Goal: Task Accomplishment & Management: Use online tool/utility

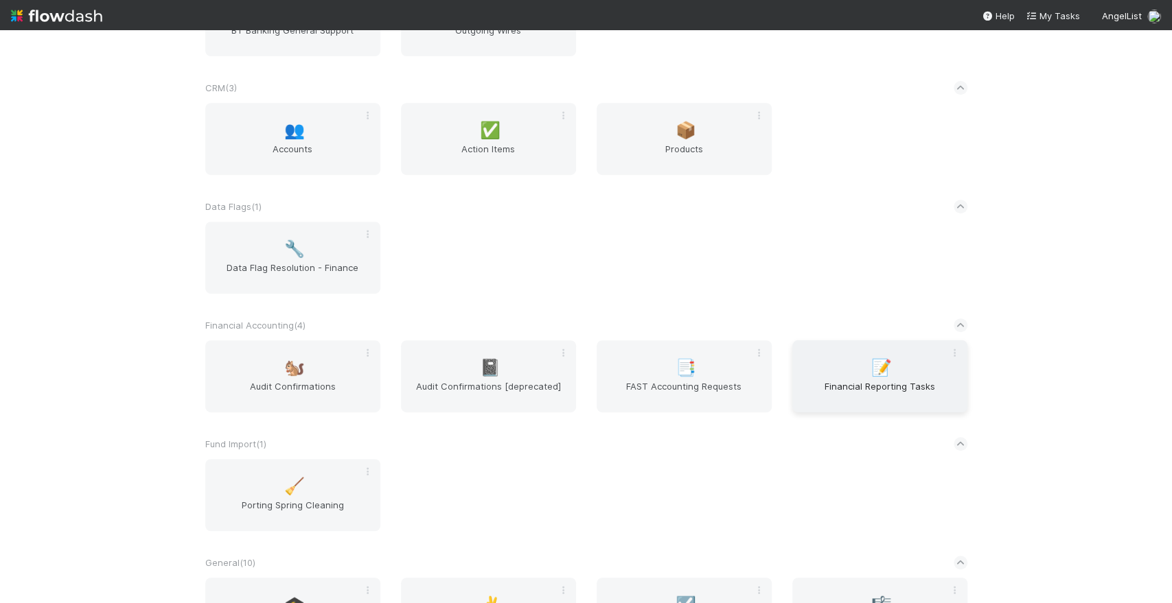
scroll to position [533, 0]
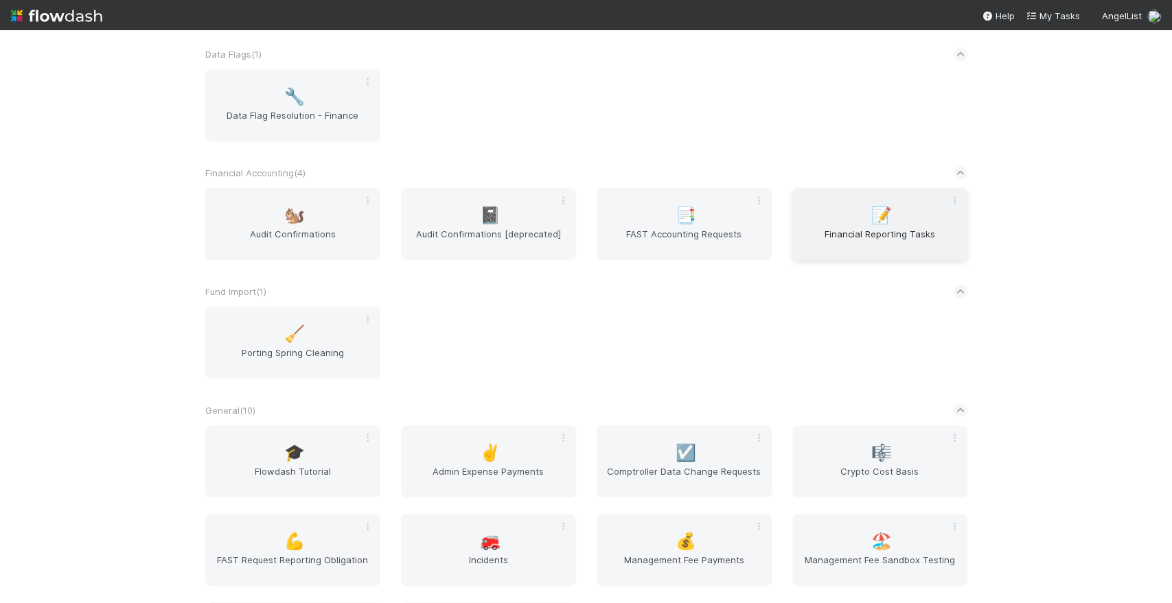
click at [873, 231] on span "Financial Reporting Tasks" at bounding box center [880, 240] width 164 height 27
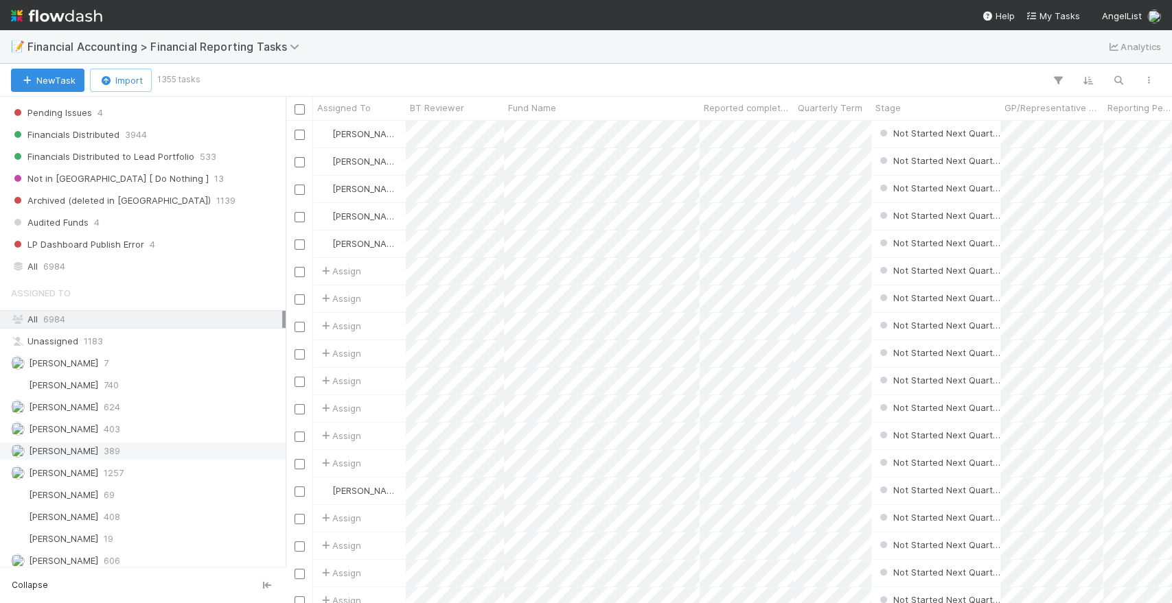
scroll to position [457, 0]
click at [82, 427] on div "[PERSON_NAME] 403" at bounding box center [146, 425] width 271 height 17
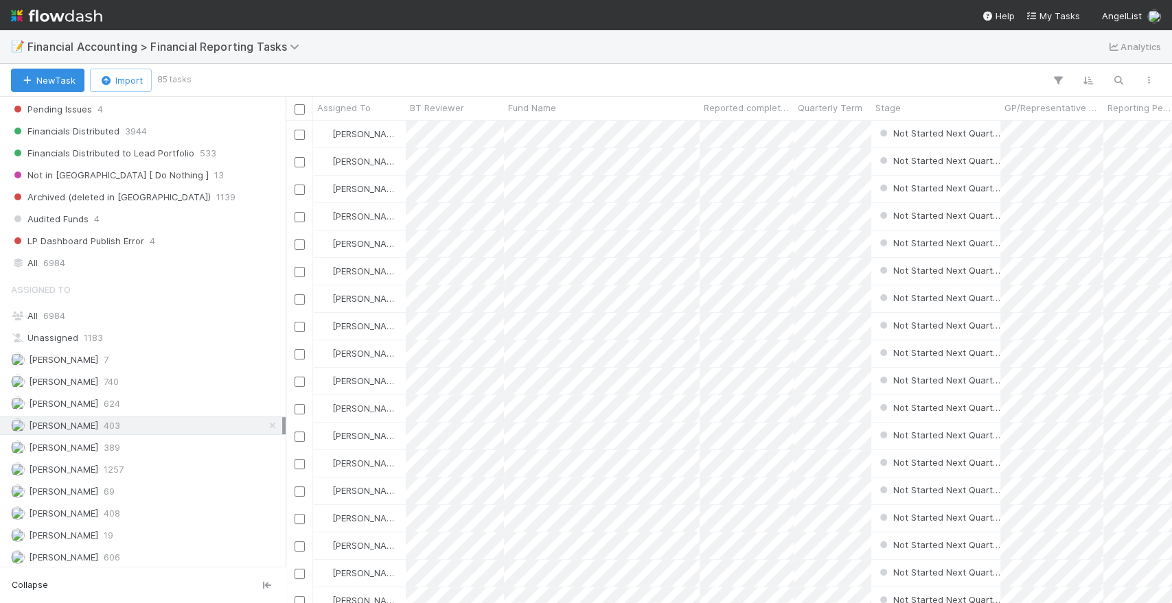
scroll to position [471, 874]
click at [62, 322] on div "Assigned To All 6984 Unassigned 1183 [PERSON_NAME] 7 [PERSON_NAME] 740 [PERSON_…" at bounding box center [143, 476] width 286 height 401
click at [66, 312] on div "All 6984" at bounding box center [146, 315] width 271 height 17
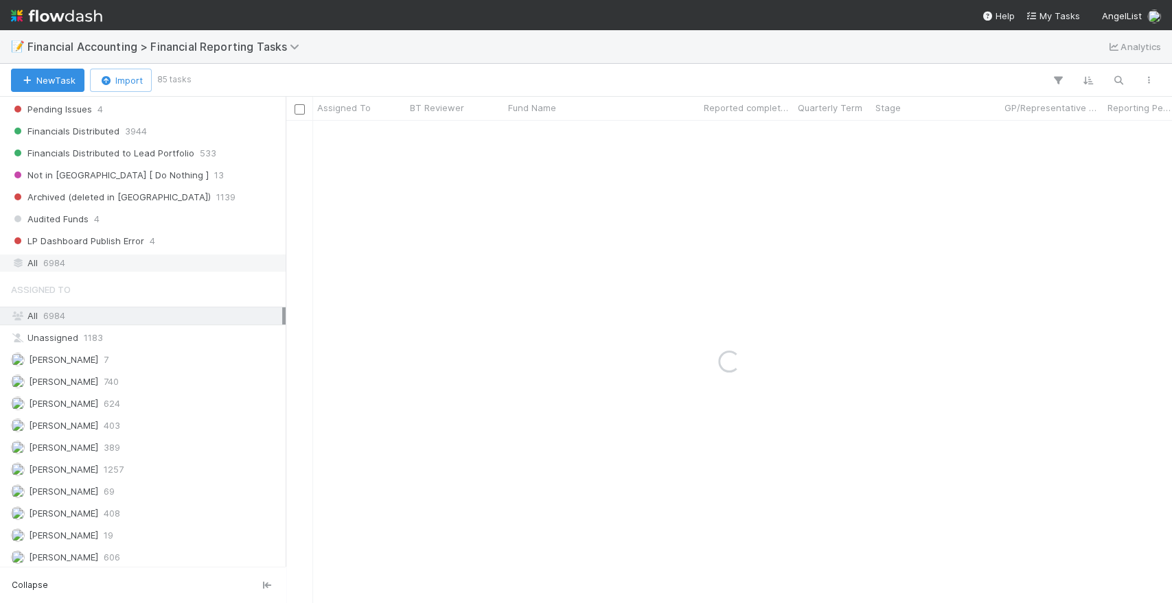
click at [63, 257] on span "6984" at bounding box center [54, 263] width 22 height 17
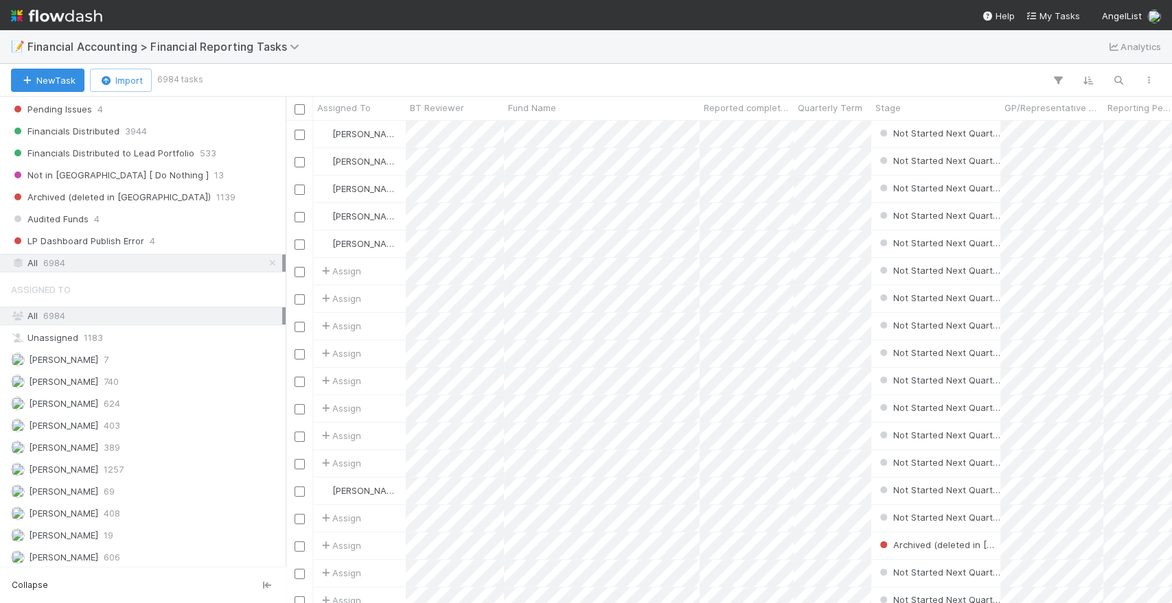
scroll to position [471, 874]
click at [1116, 79] on icon "button" at bounding box center [1118, 80] width 14 height 12
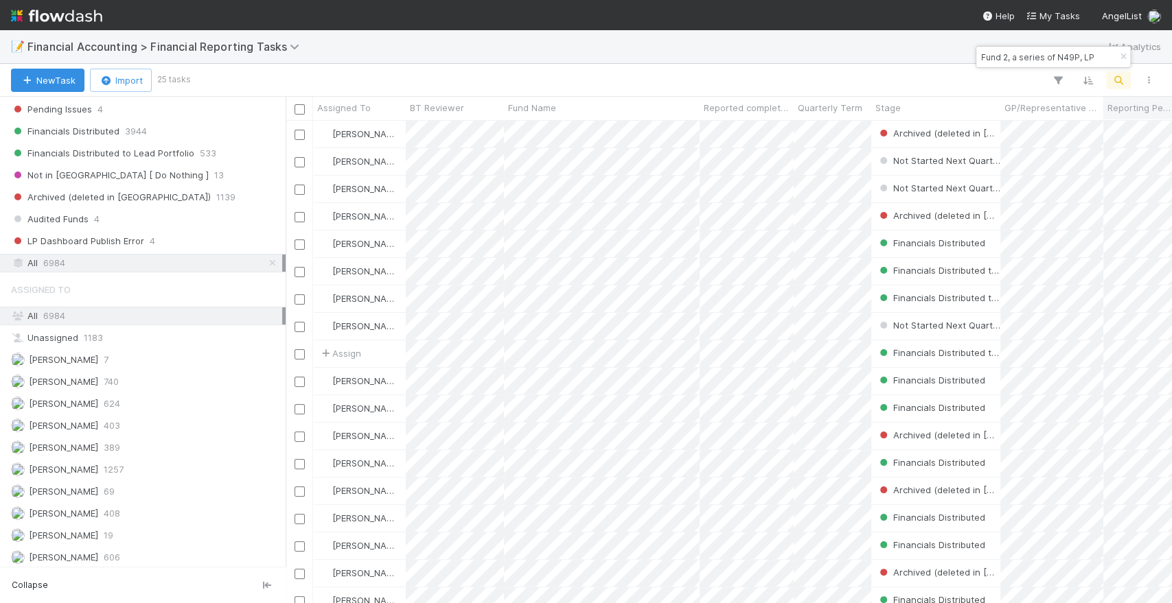
type input "Fund 2, a series of N49P, LP"
click at [1137, 108] on span "Reporting Period" at bounding box center [1139, 108] width 64 height 14
click at [962, 91] on div "Sort Oldest → Newest Sort Newest → Oldest" at bounding box center [586, 301] width 1172 height 603
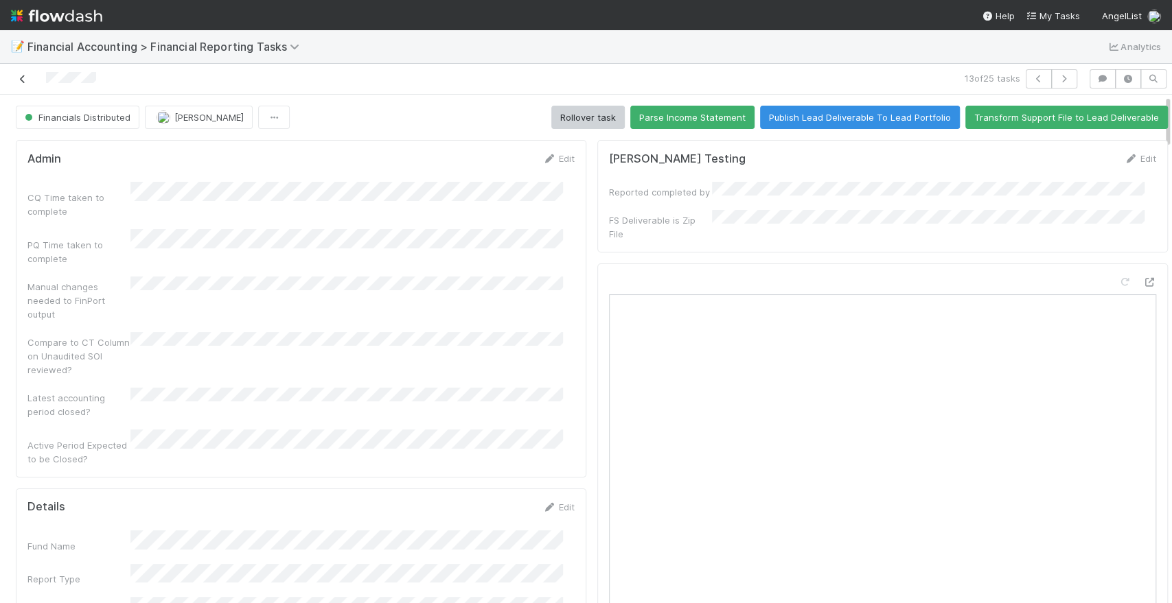
click at [16, 75] on icon at bounding box center [23, 79] width 14 height 9
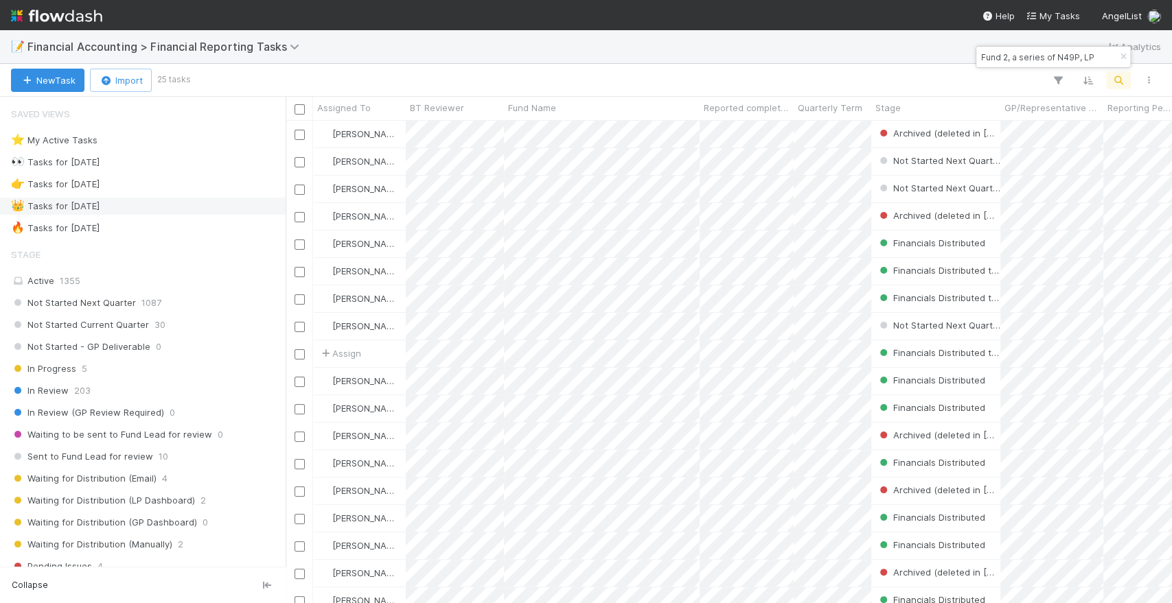
scroll to position [471, 874]
click at [1069, 63] on input "Fund 2, a series of N49P, LP" at bounding box center [1046, 57] width 137 height 16
click at [1068, 63] on input "Fund 2, a series of N49P, LP" at bounding box center [1046, 57] width 137 height 16
paste input "II, a series of A$AP Capital"
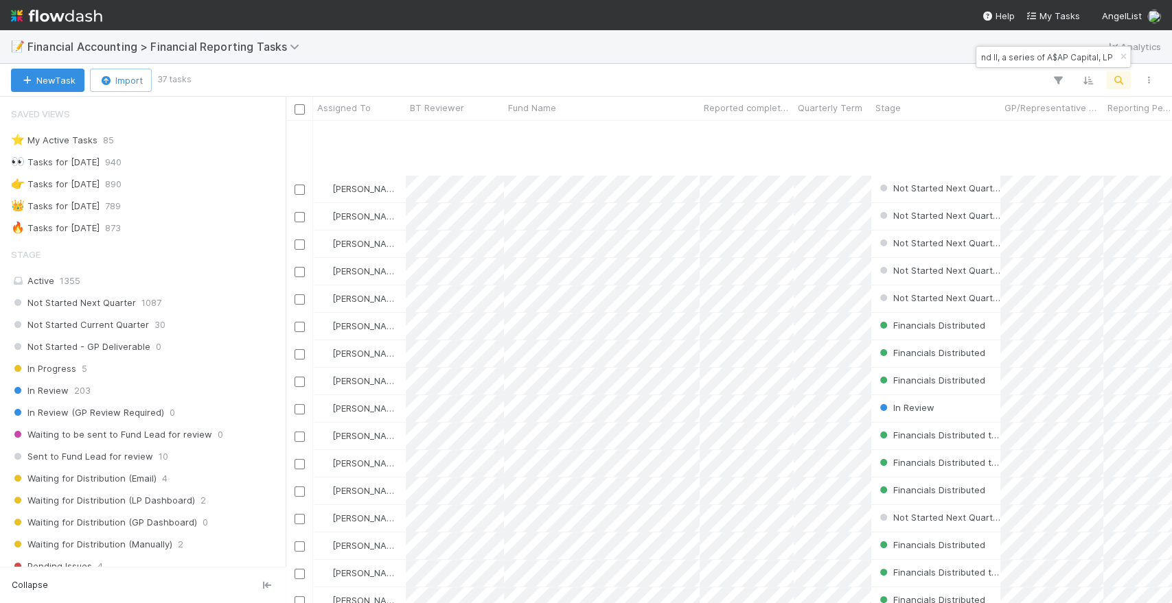
scroll to position [152, 0]
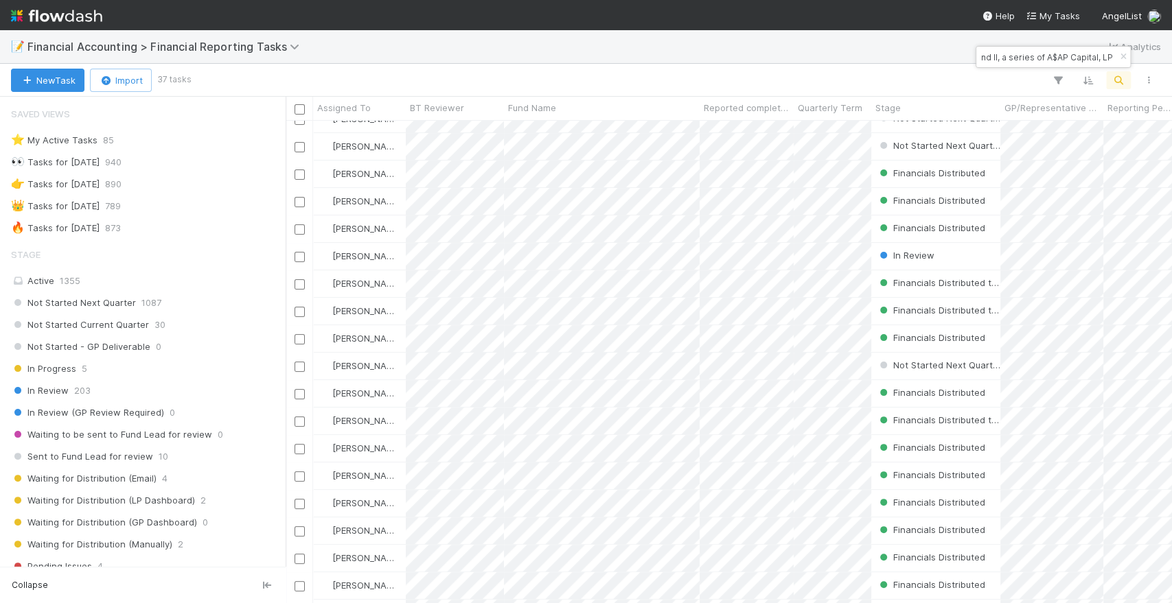
type input "Fund II, a series of A$AP Capital, LP"
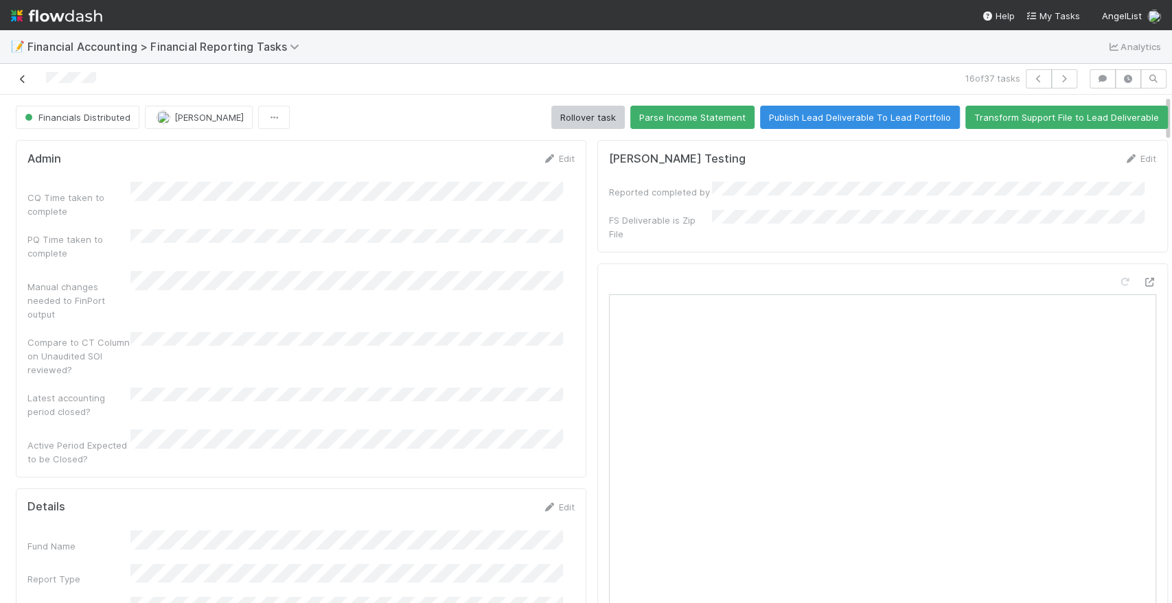
click at [19, 78] on icon at bounding box center [23, 79] width 14 height 9
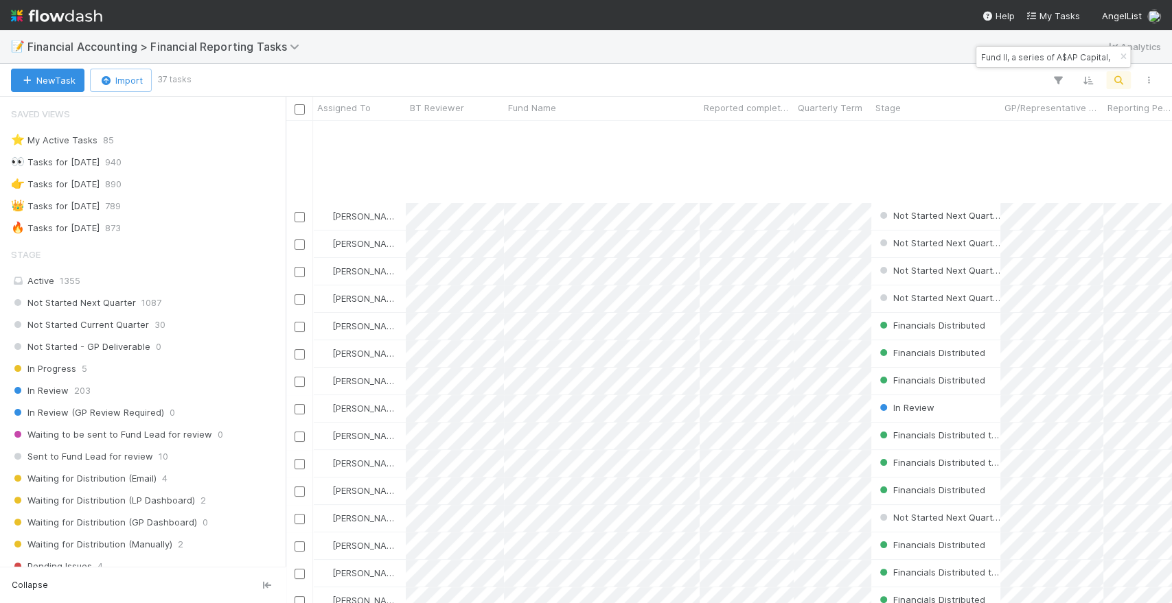
scroll to position [152, 0]
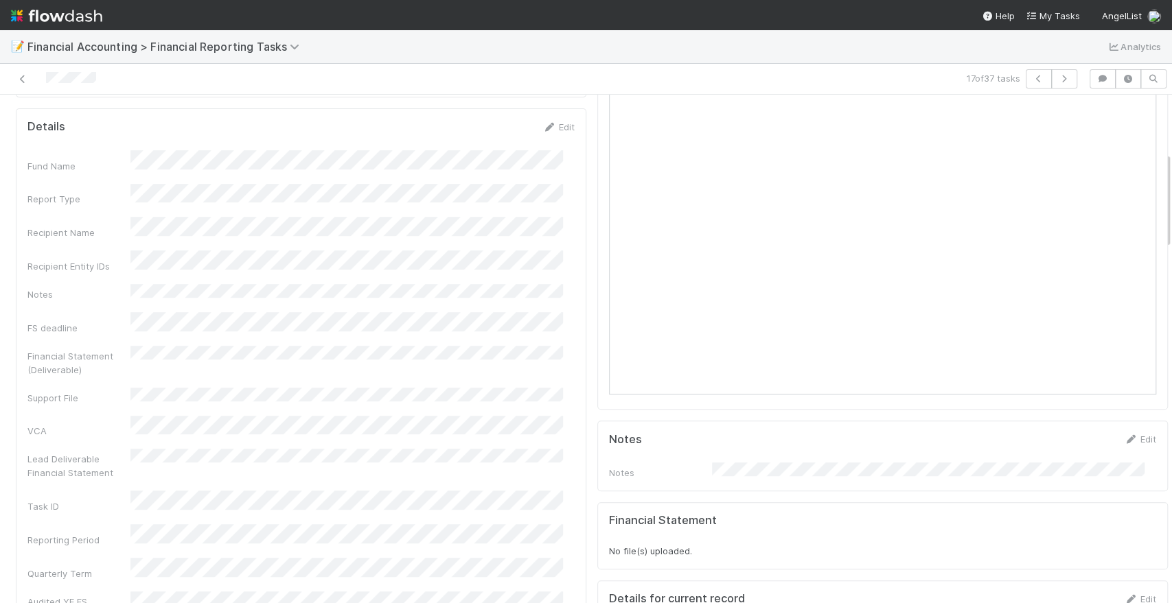
scroll to position [381, 0]
click at [358, 87] on div at bounding box center [275, 78] width 541 height 19
click at [22, 81] on icon at bounding box center [23, 79] width 14 height 9
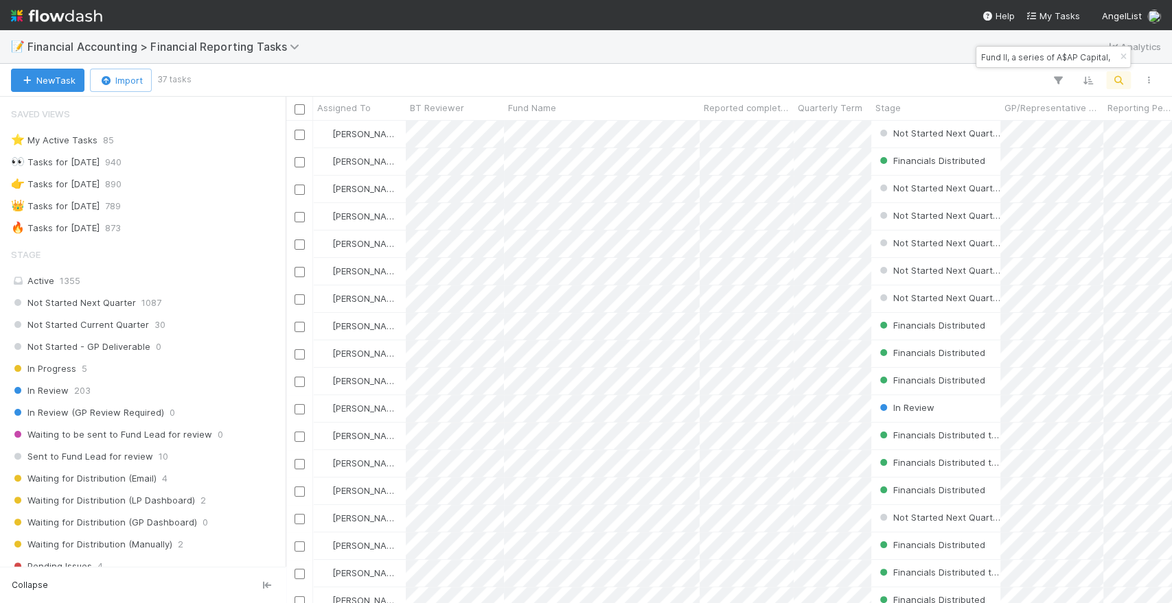
scroll to position [471, 874]
click at [1037, 55] on input "Fund II, a series of A$AP Capital, LP" at bounding box center [1046, 57] width 137 height 16
paste input "[PERSON_NAME]"
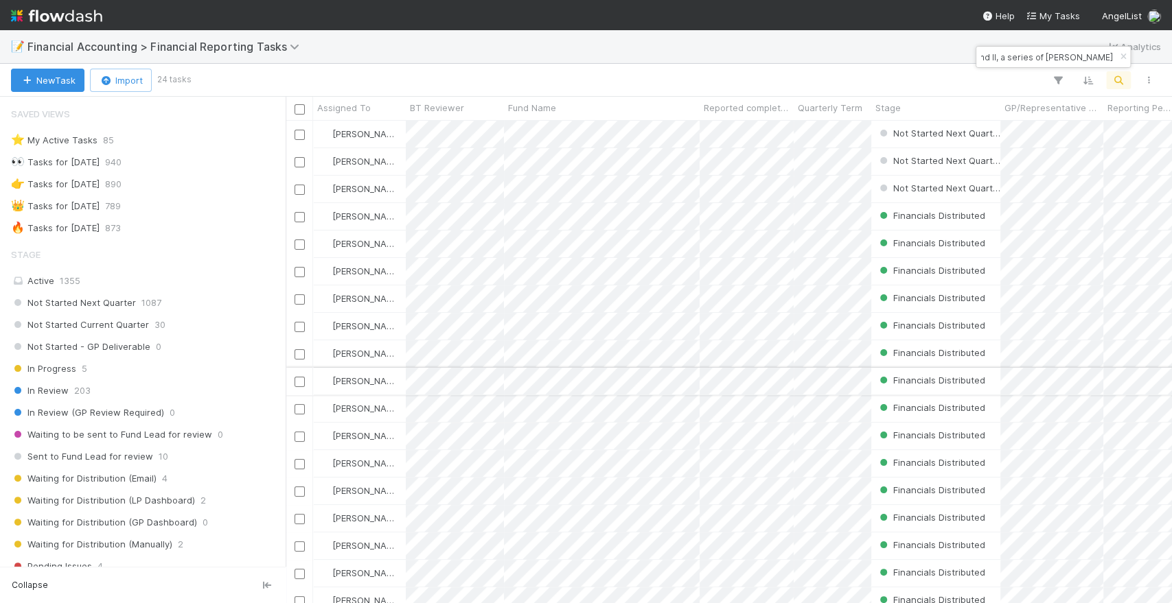
type input "Fund II, a series of [PERSON_NAME]"
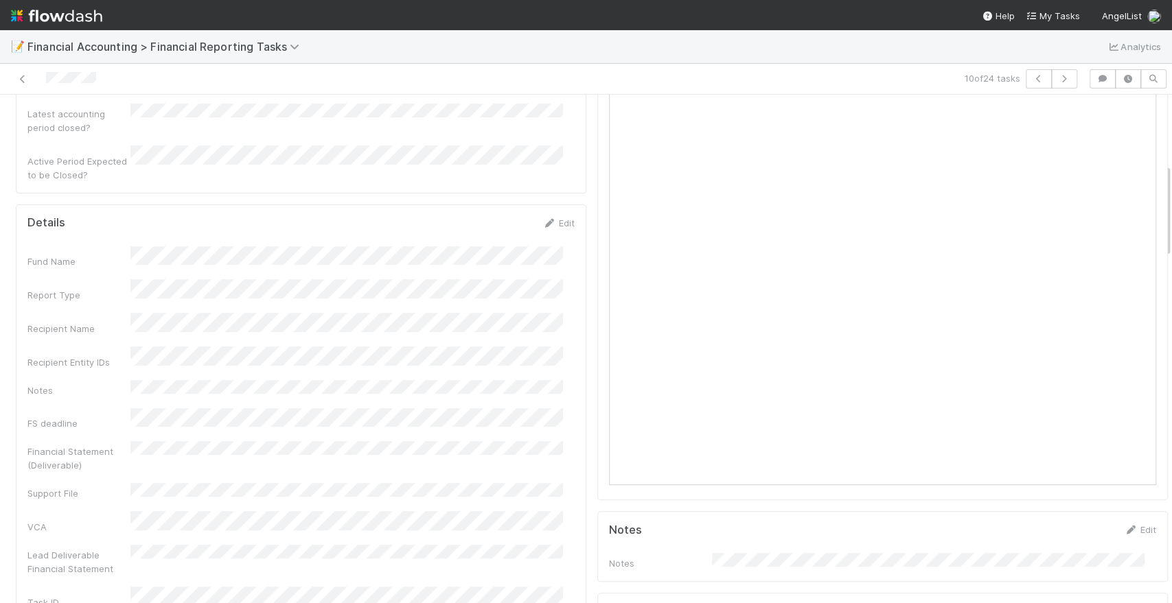
scroll to position [381, 0]
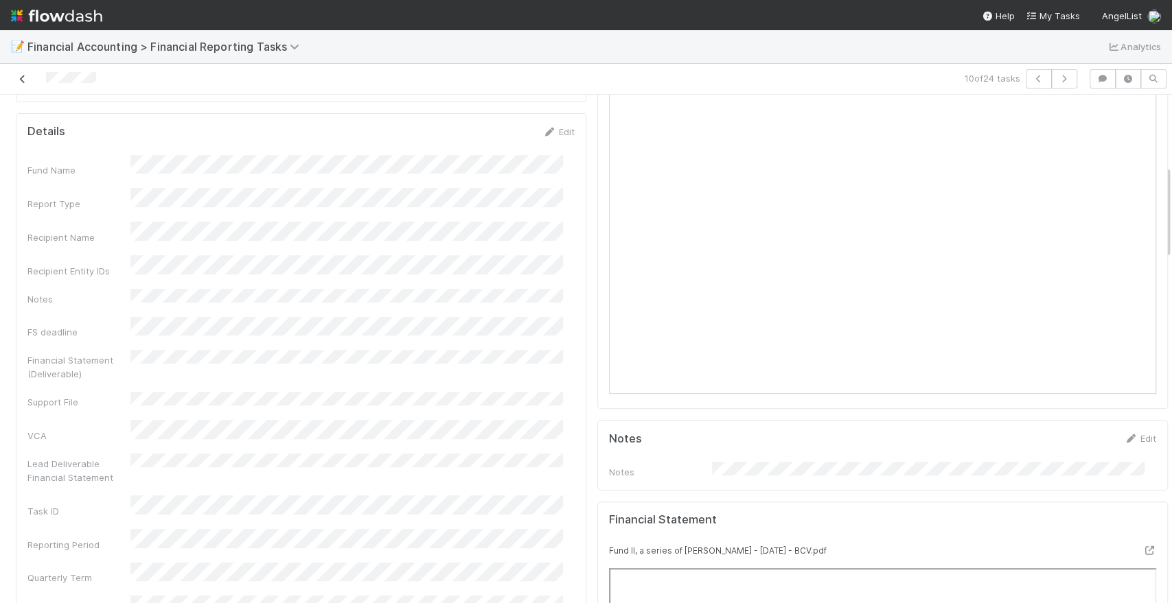
click at [27, 73] on link at bounding box center [23, 79] width 14 height 14
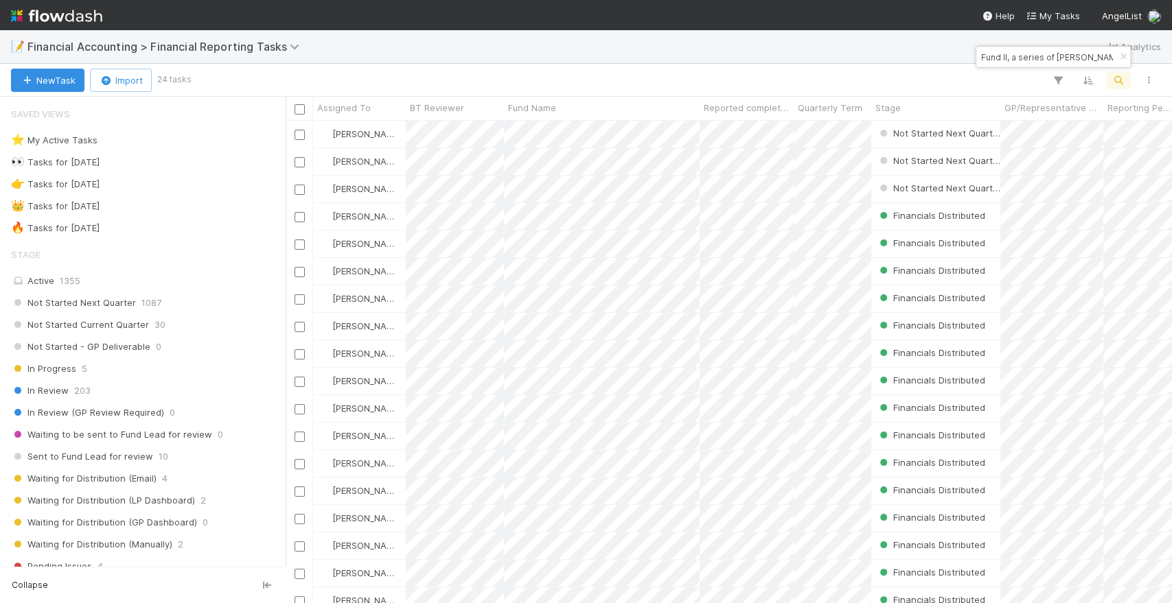
scroll to position [471, 874]
click at [629, 54] on div "📝 Financial Accounting > Financial Reporting Tasks Analytics" at bounding box center [586, 46] width 1172 height 33
click at [1028, 62] on input "Fund II, a series of [PERSON_NAME]" at bounding box center [1046, 57] width 137 height 16
click at [1027, 62] on input "Fund II, a series of [PERSON_NAME]" at bounding box center [1046, 57] width 137 height 16
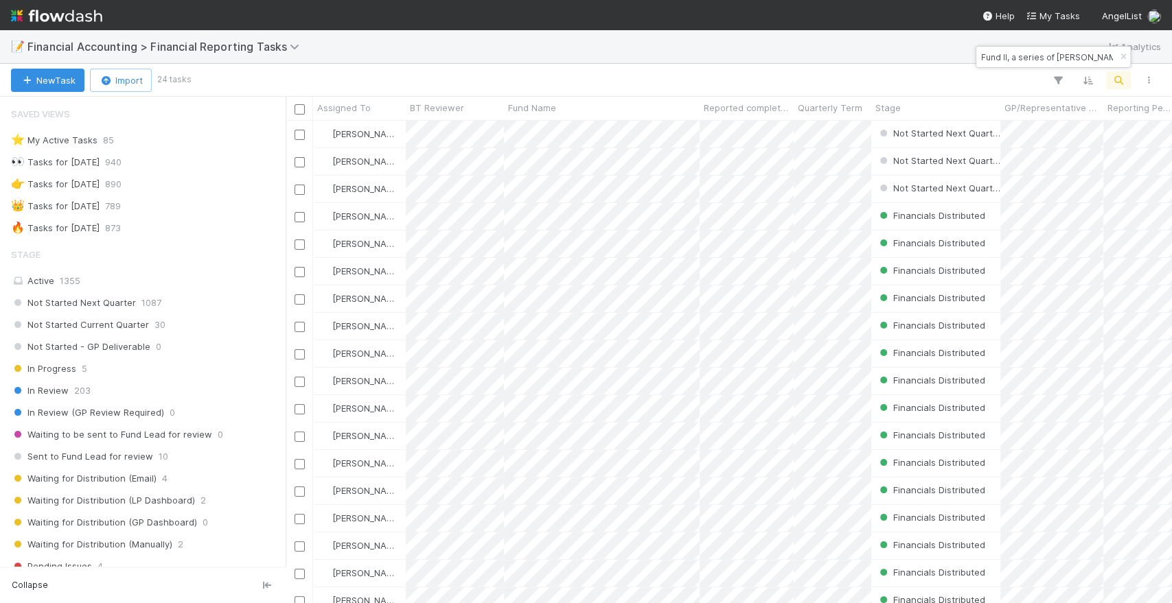
click at [1027, 62] on input "Fund II, a series of [PERSON_NAME]" at bounding box center [1046, 57] width 137 height 16
paste input "Series of Union Capital Partners Group"
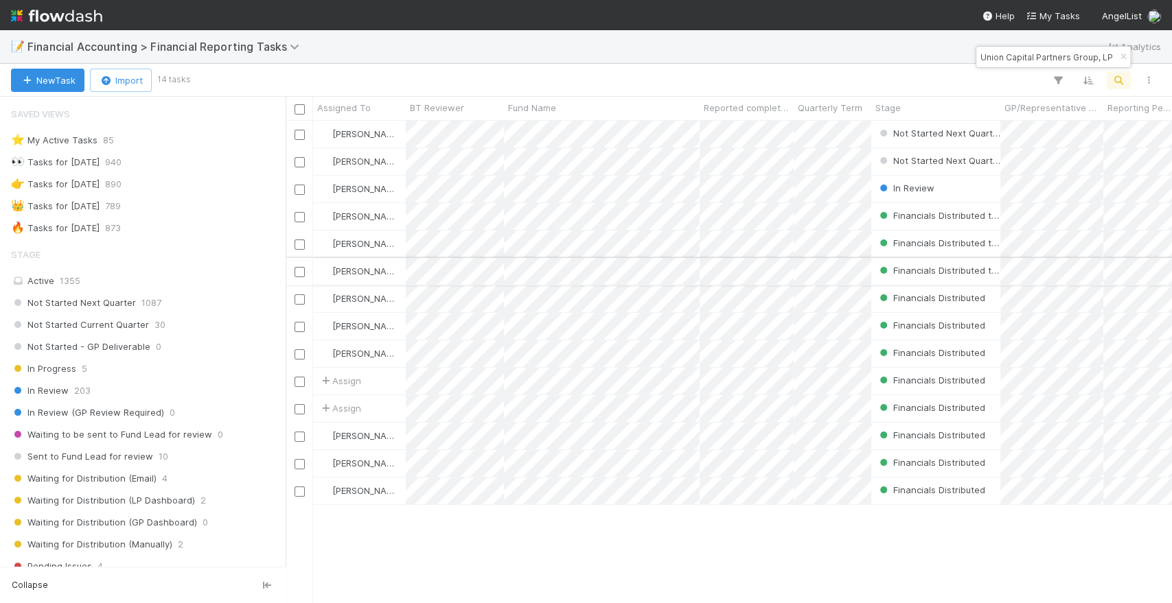
type input "Fund II, a Series of Union Capital Partners Group, LP"
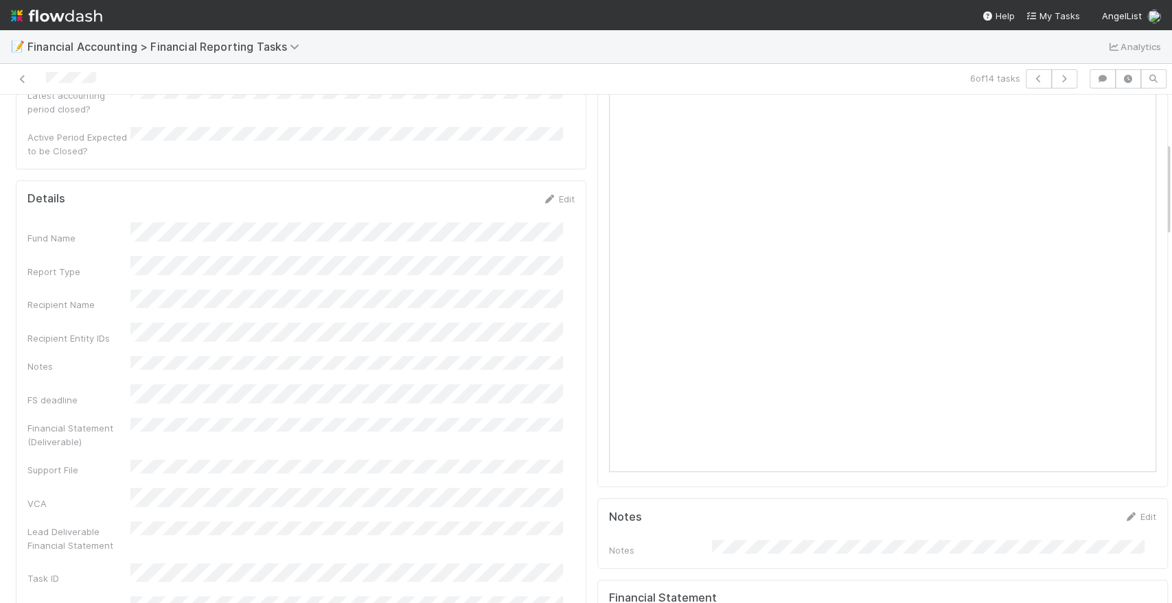
scroll to position [305, 0]
click at [22, 80] on icon at bounding box center [23, 79] width 14 height 9
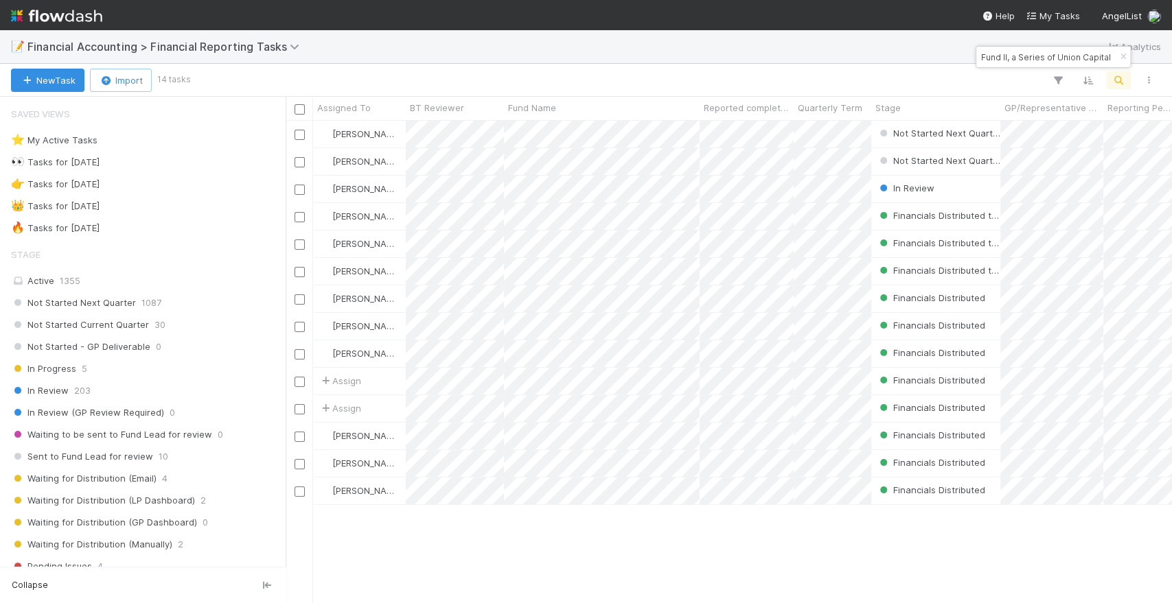
scroll to position [471, 874]
click at [1038, 58] on input "Fund II, a Series of Union Capital Partners Group, LP" at bounding box center [1046, 57] width 137 height 16
paste input "series of [PERSON_NAME] Investments"
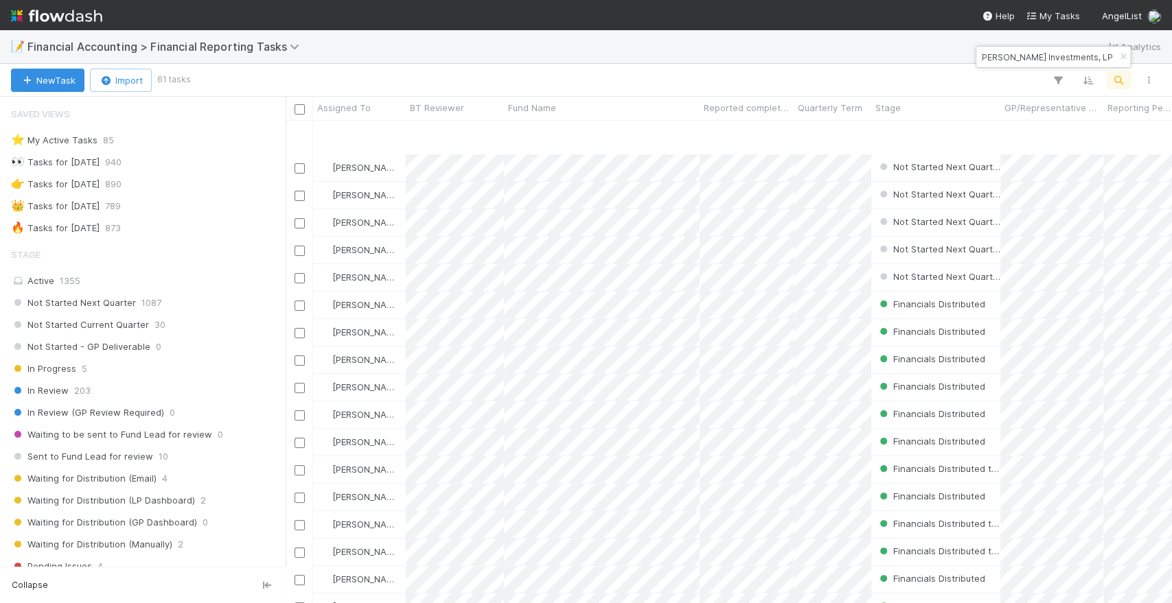
scroll to position [152, 0]
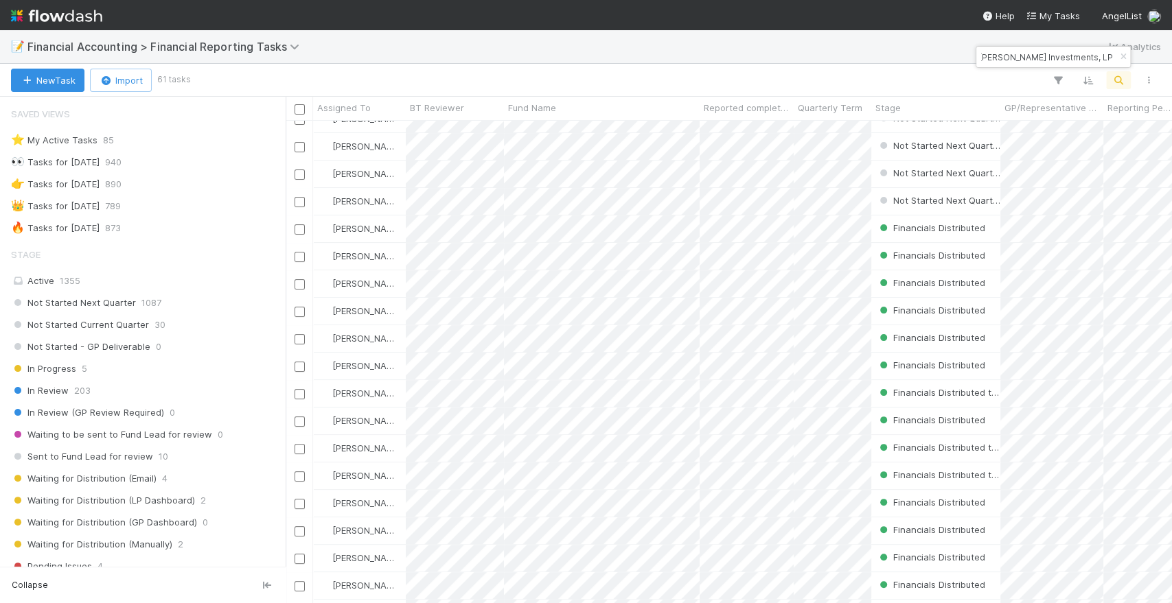
type input "Fund II, a series of [PERSON_NAME] Investments, LP"
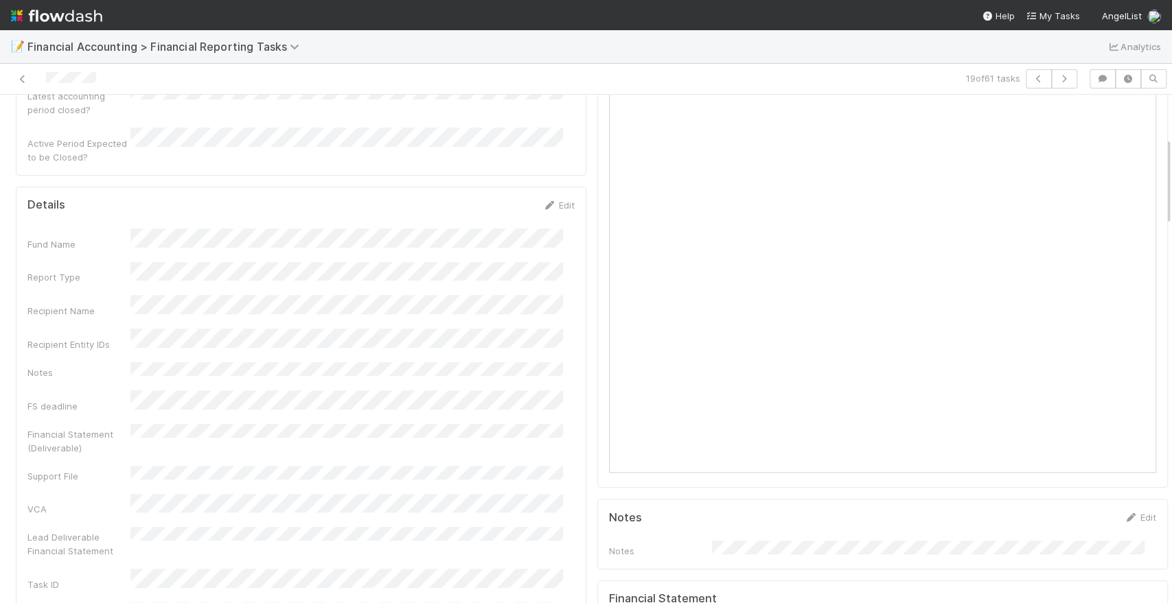
scroll to position [305, 0]
click at [23, 76] on icon at bounding box center [23, 79] width 14 height 9
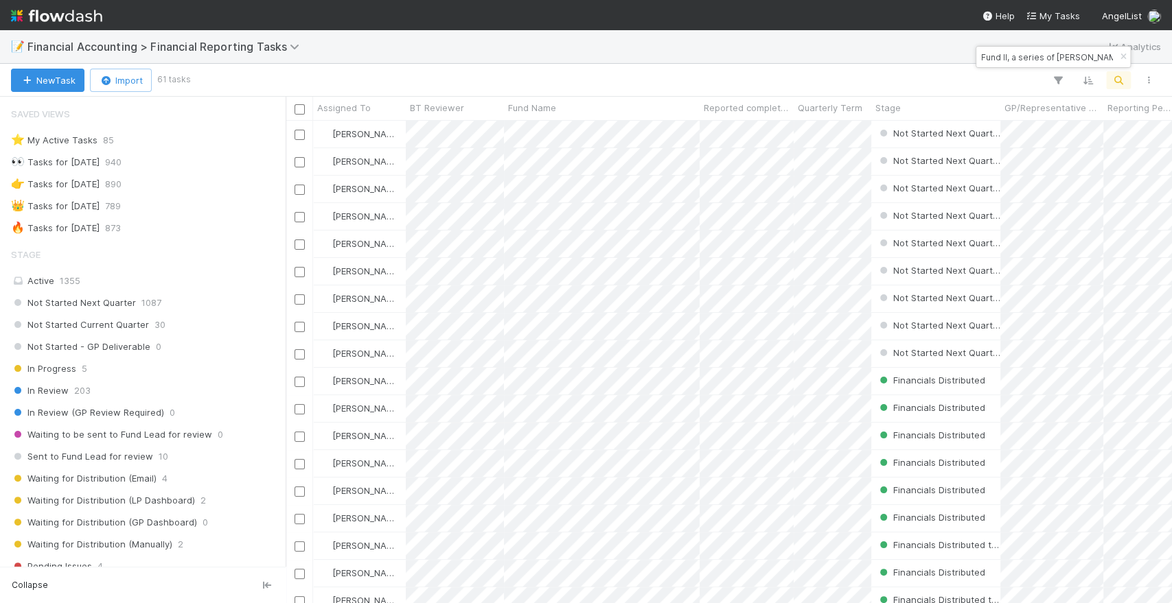
scroll to position [471, 874]
click at [988, 54] on input "Fund II, a series of [PERSON_NAME] Investments, LP" at bounding box center [1046, 57] width 137 height 16
paste input "[PERSON_NAME] I, a series of [PERSON_NAME]"
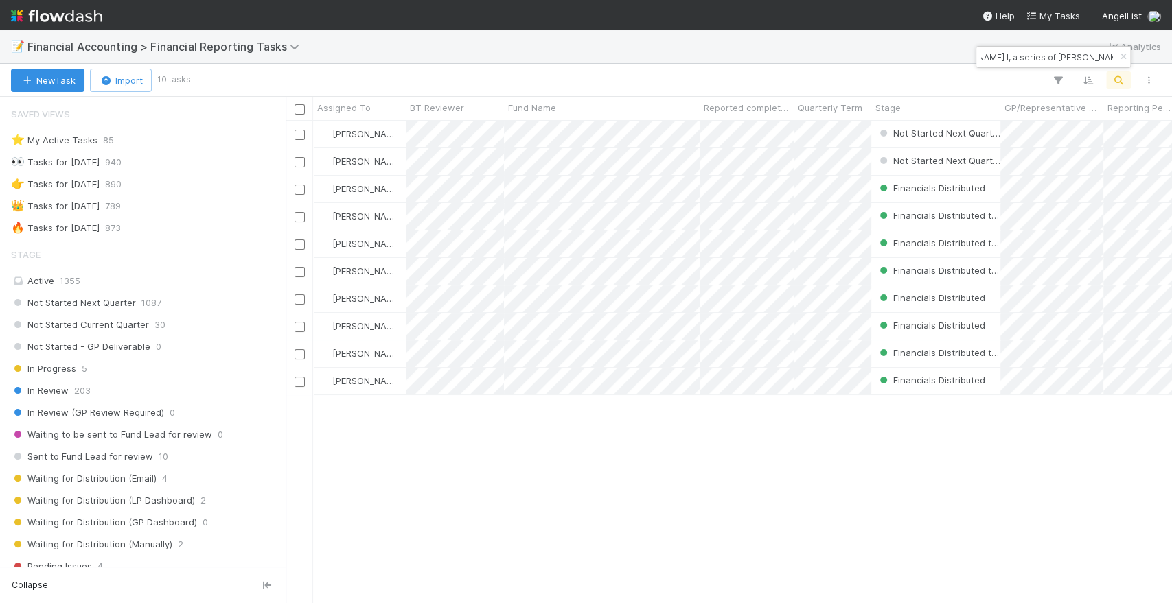
type input "[PERSON_NAME] I, a series of [PERSON_NAME], LP"
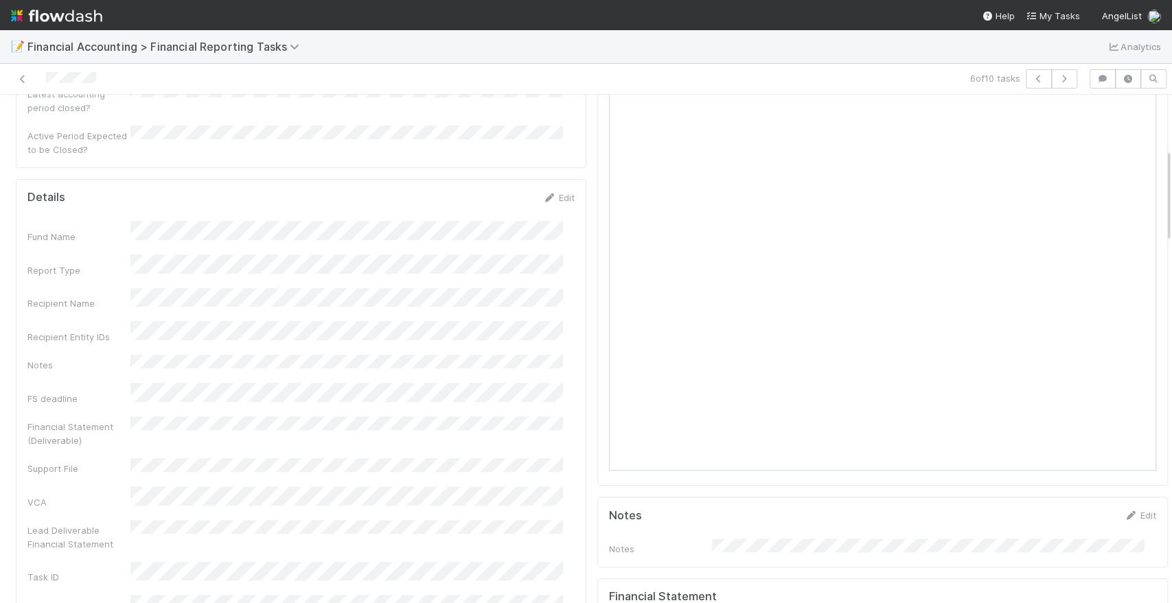
scroll to position [305, 0]
click at [20, 76] on icon at bounding box center [23, 79] width 14 height 9
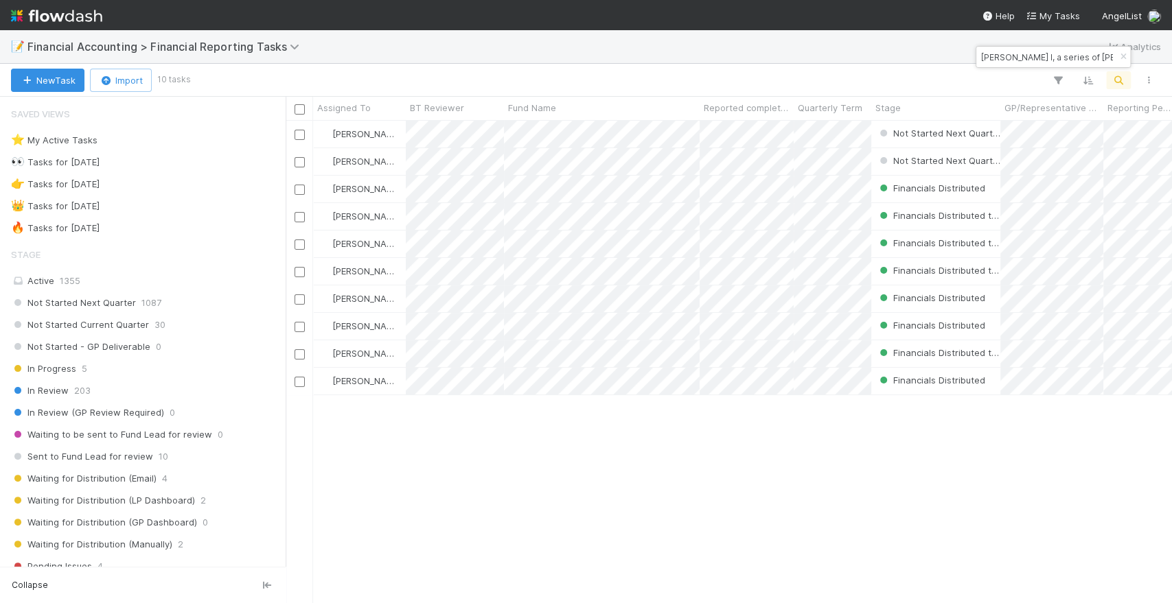
scroll to position [471, 874]
click at [1055, 51] on input "[PERSON_NAME] I, a series of [PERSON_NAME], LP" at bounding box center [1046, 57] width 137 height 16
click at [1055, 54] on input "[PERSON_NAME] I, a series of [PERSON_NAME], LP" at bounding box center [1046, 57] width 137 height 16
paste input "Wayfinder Ventures"
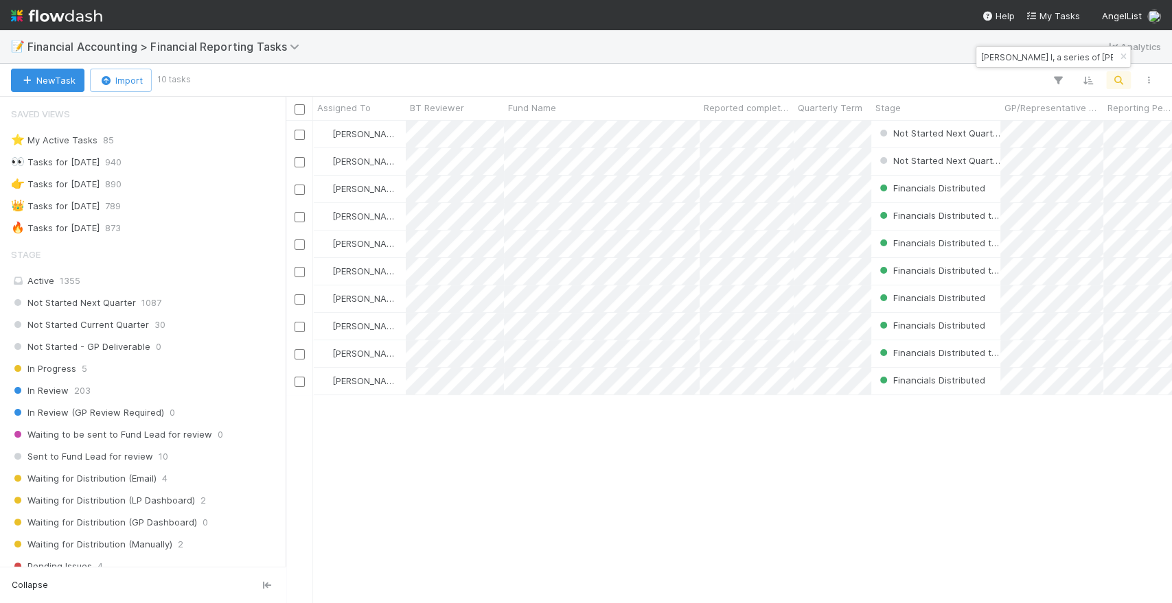
type input "Wayfinder Ventures, LP"
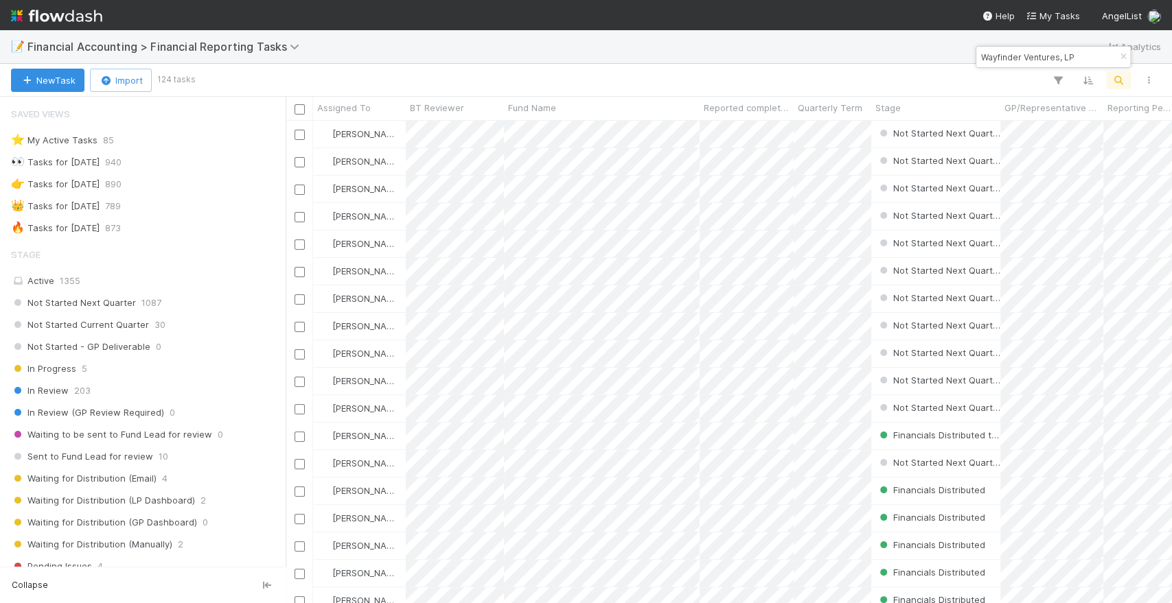
scroll to position [76, 0]
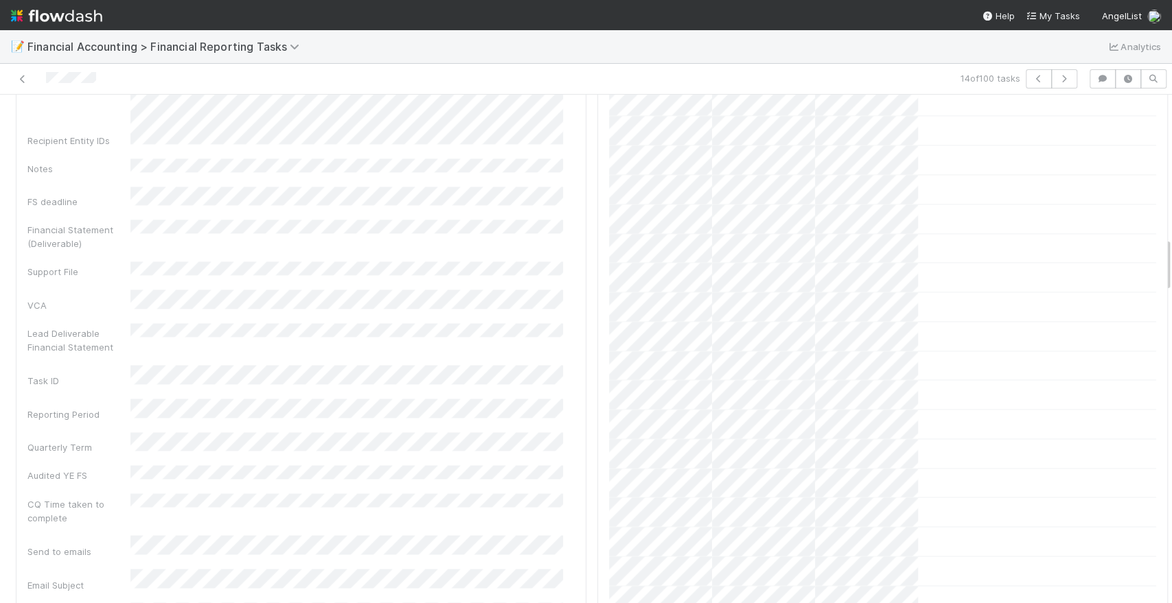
scroll to position [1373, 0]
click at [21, 76] on icon at bounding box center [23, 79] width 14 height 9
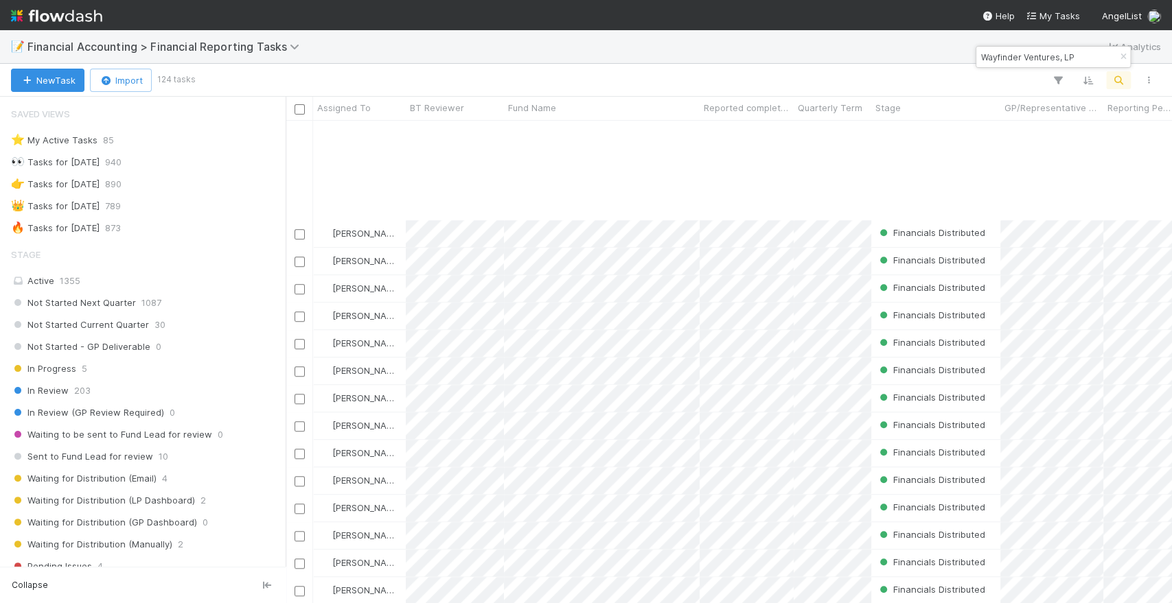
scroll to position [763, 0]
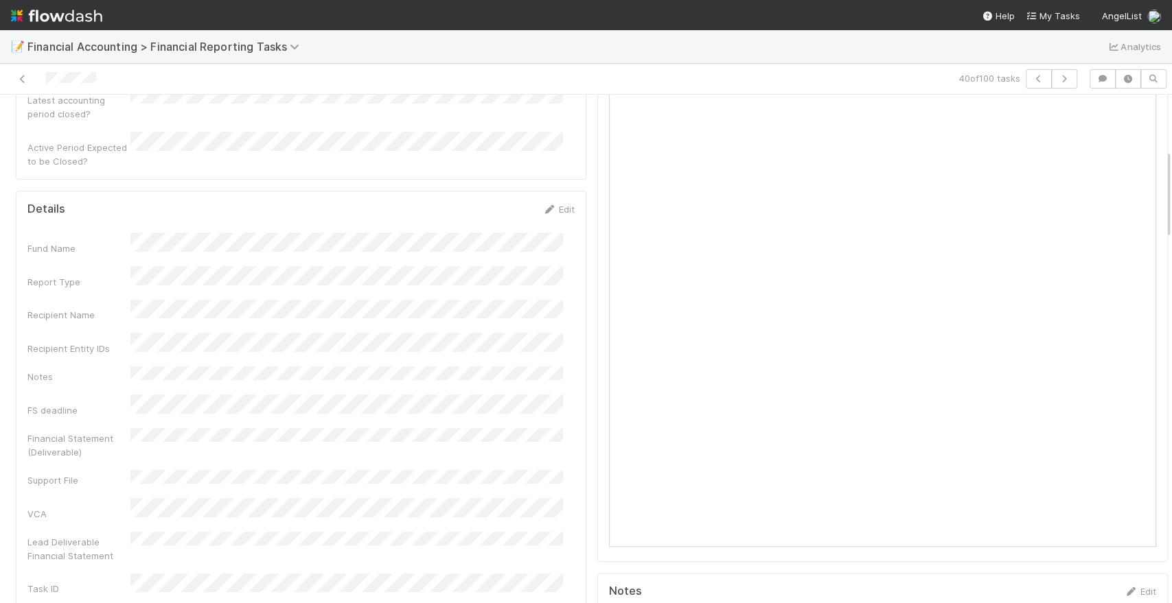
scroll to position [229, 0]
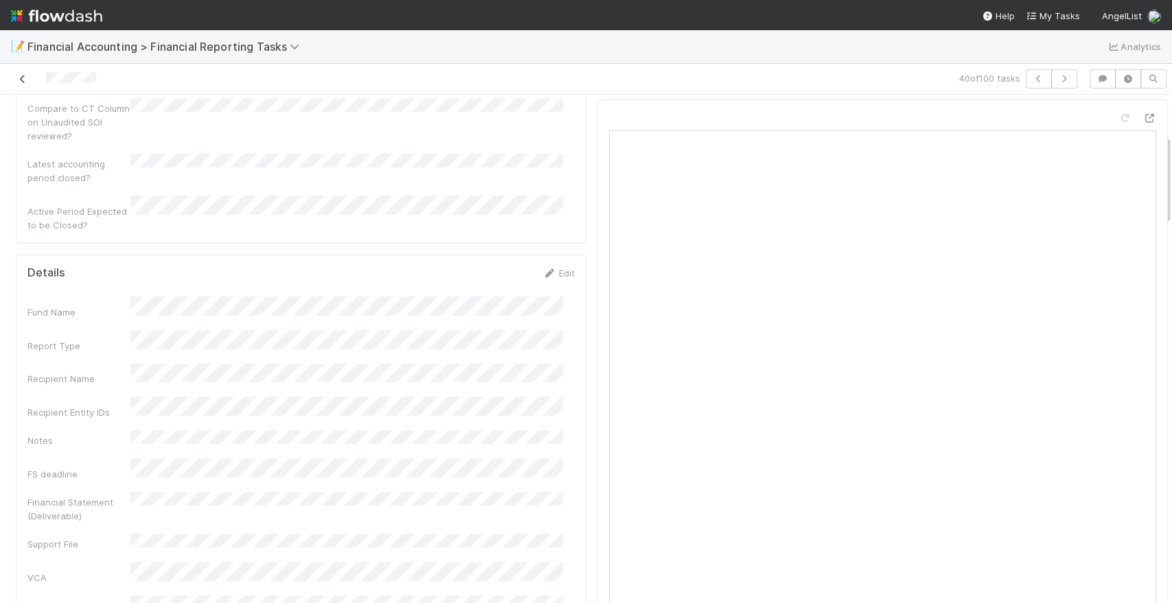
click at [20, 75] on icon at bounding box center [23, 79] width 14 height 9
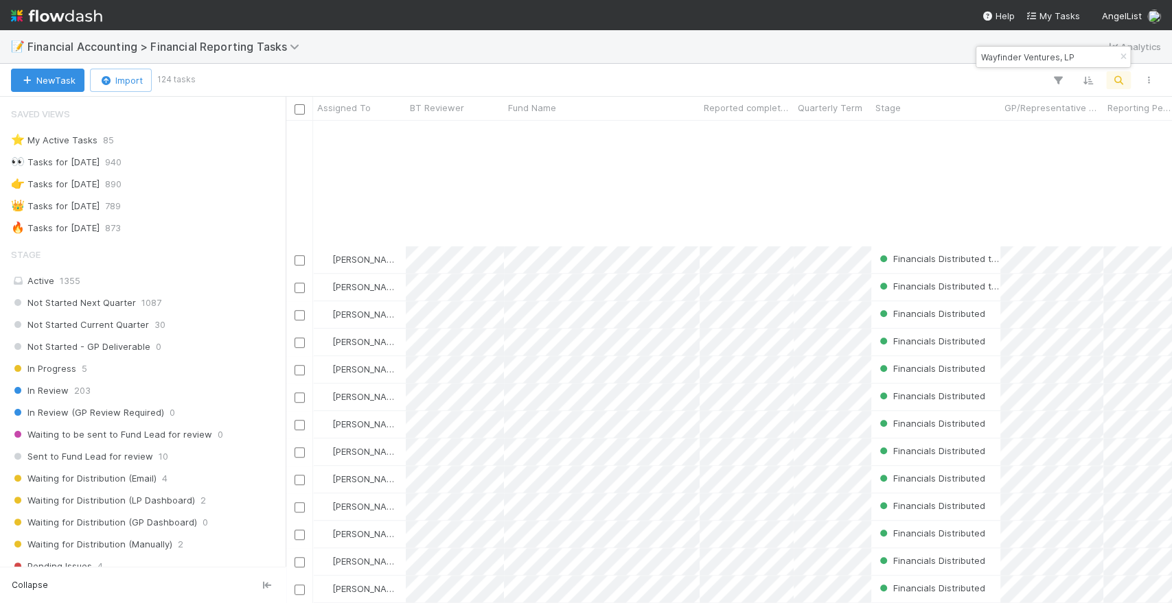
scroll to position [686, 0]
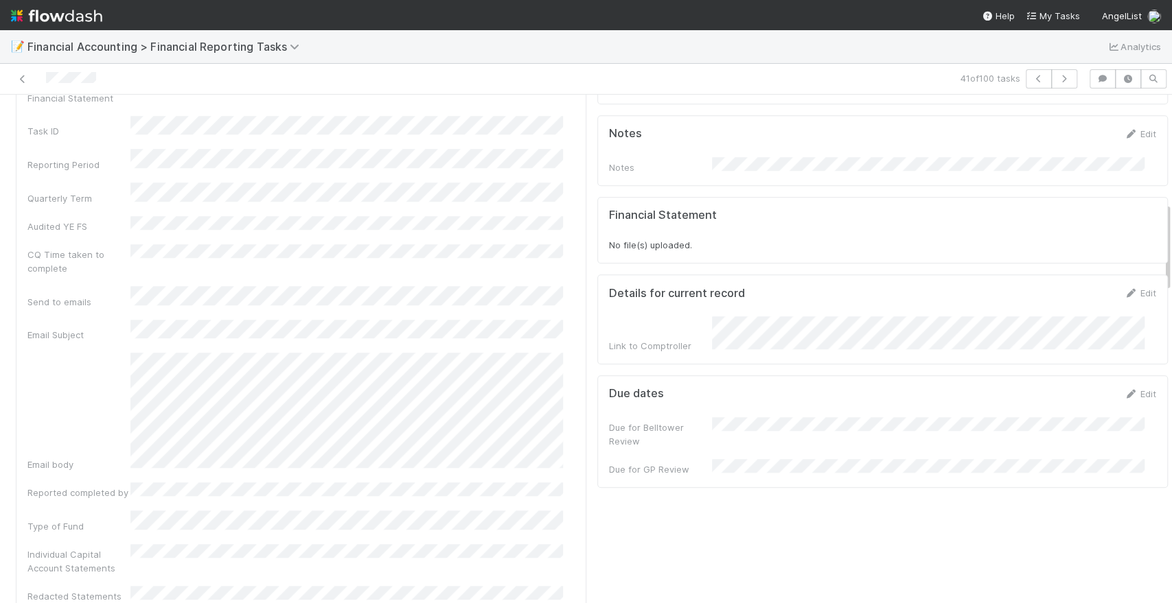
scroll to position [763, 0]
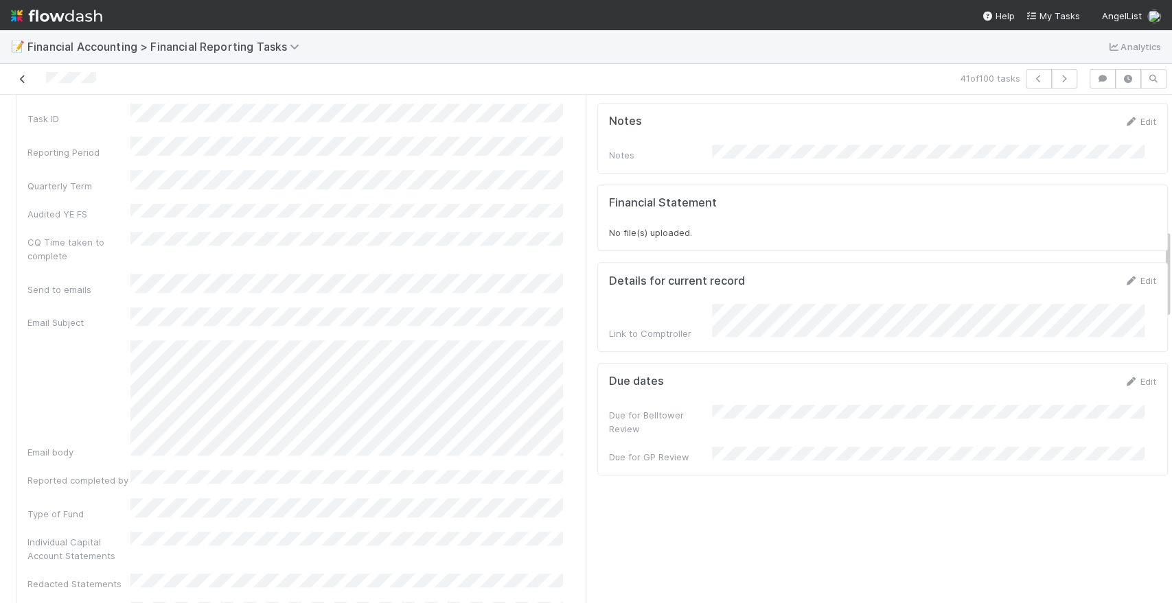
click at [21, 82] on icon at bounding box center [23, 79] width 14 height 9
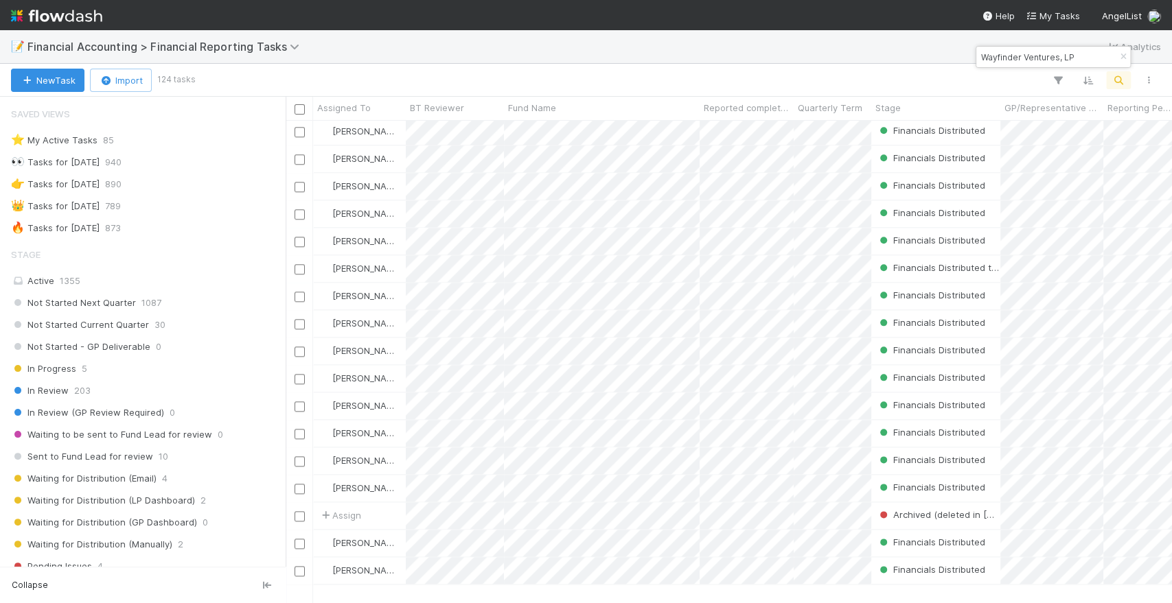
scroll to position [915, 0]
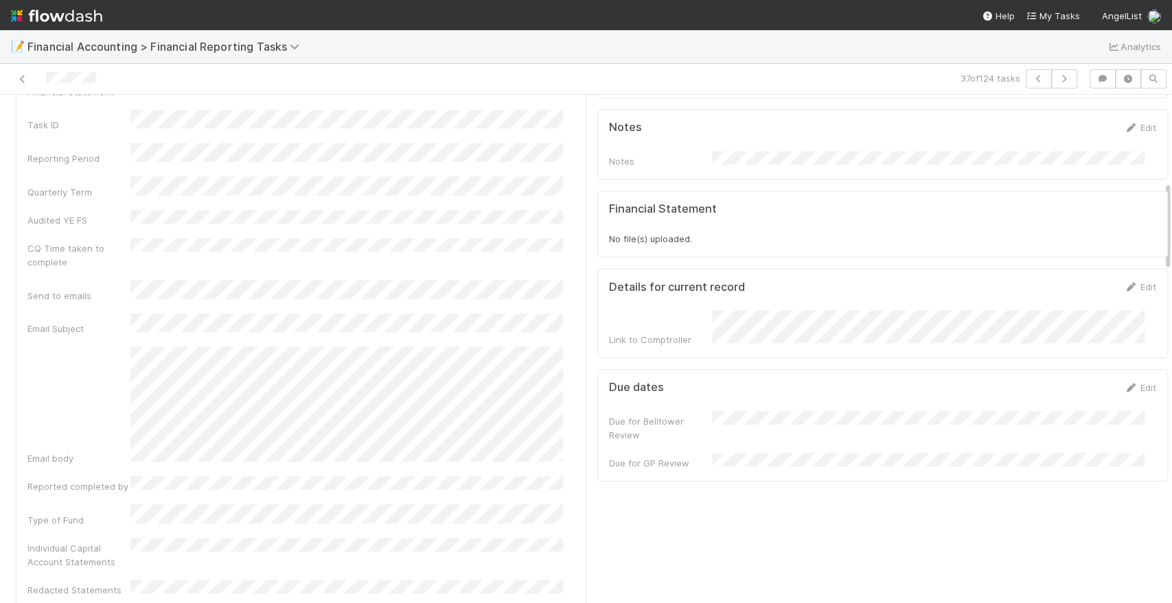
scroll to position [763, 0]
click at [23, 80] on icon at bounding box center [23, 79] width 14 height 9
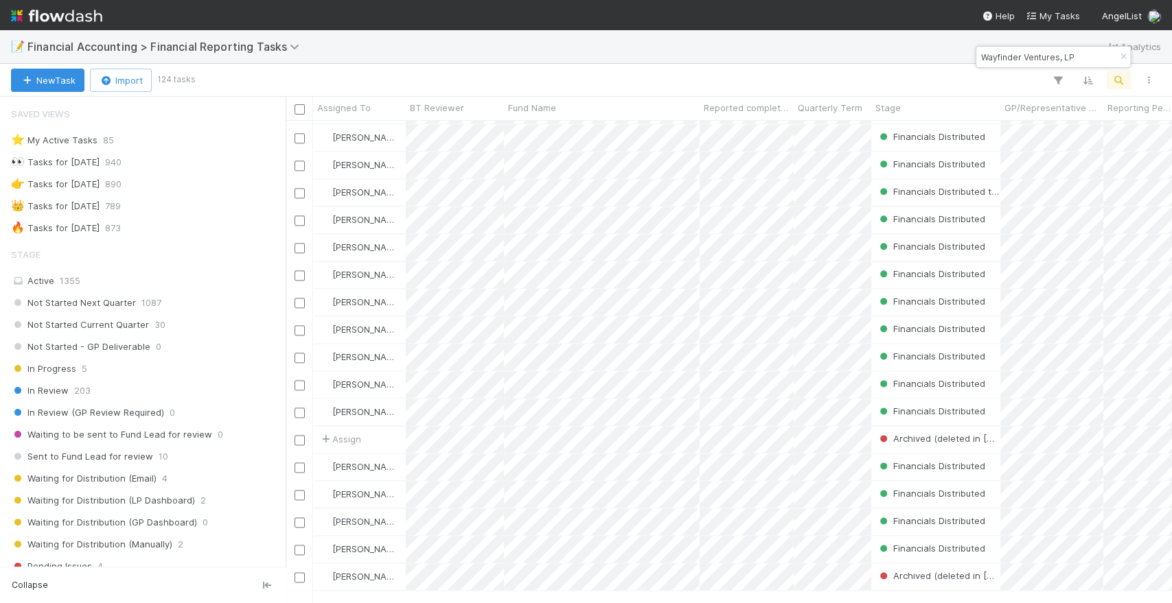
scroll to position [991, 0]
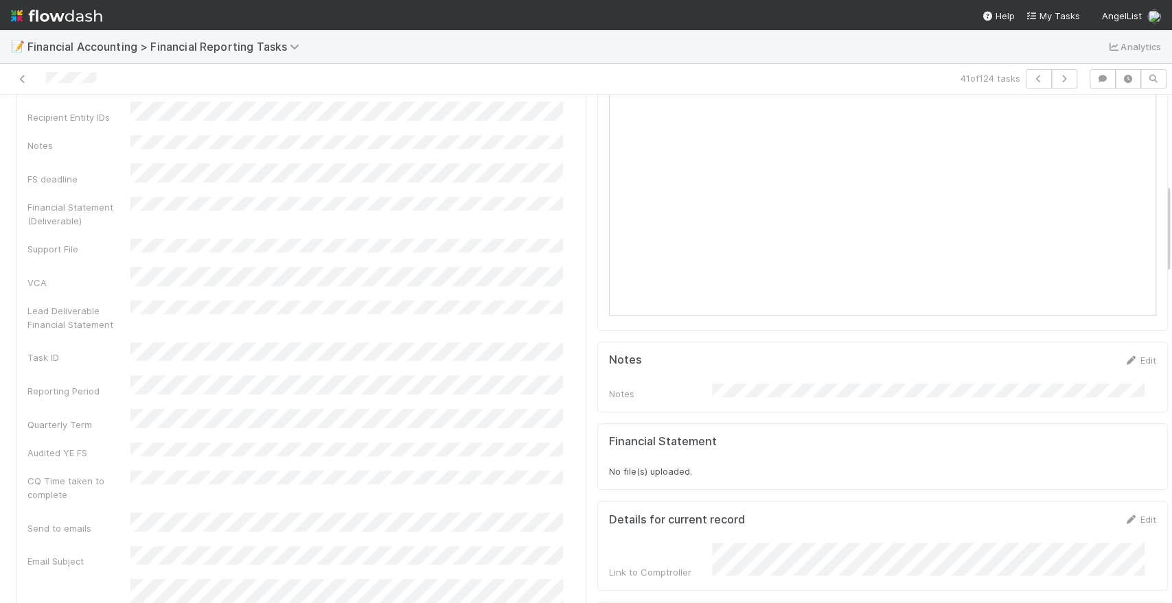
scroll to position [533, 0]
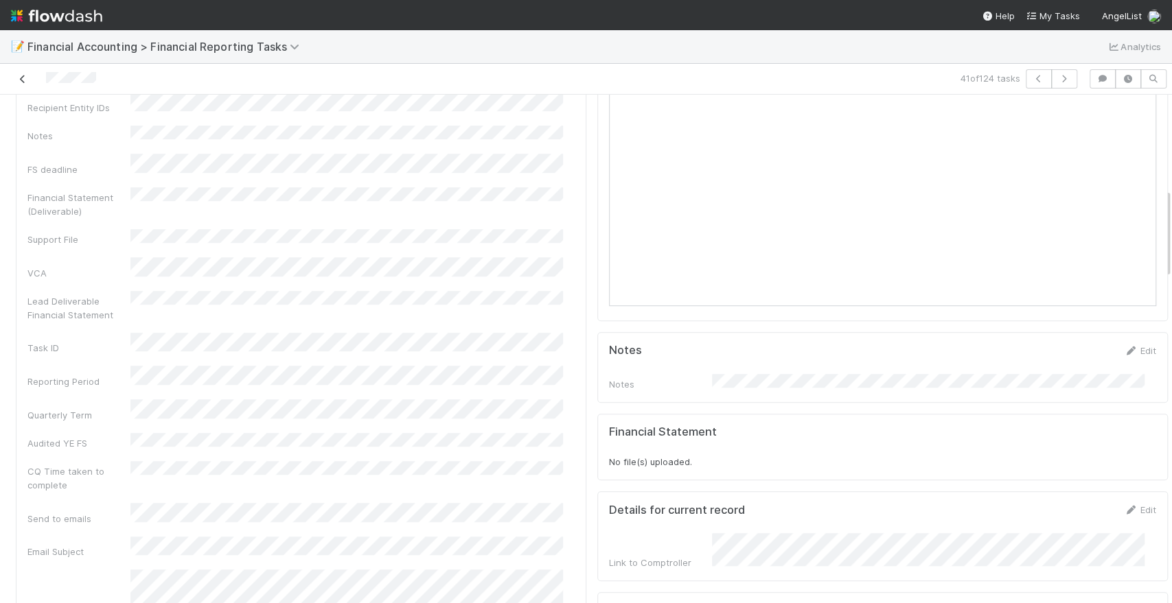
click at [20, 76] on icon at bounding box center [23, 79] width 14 height 9
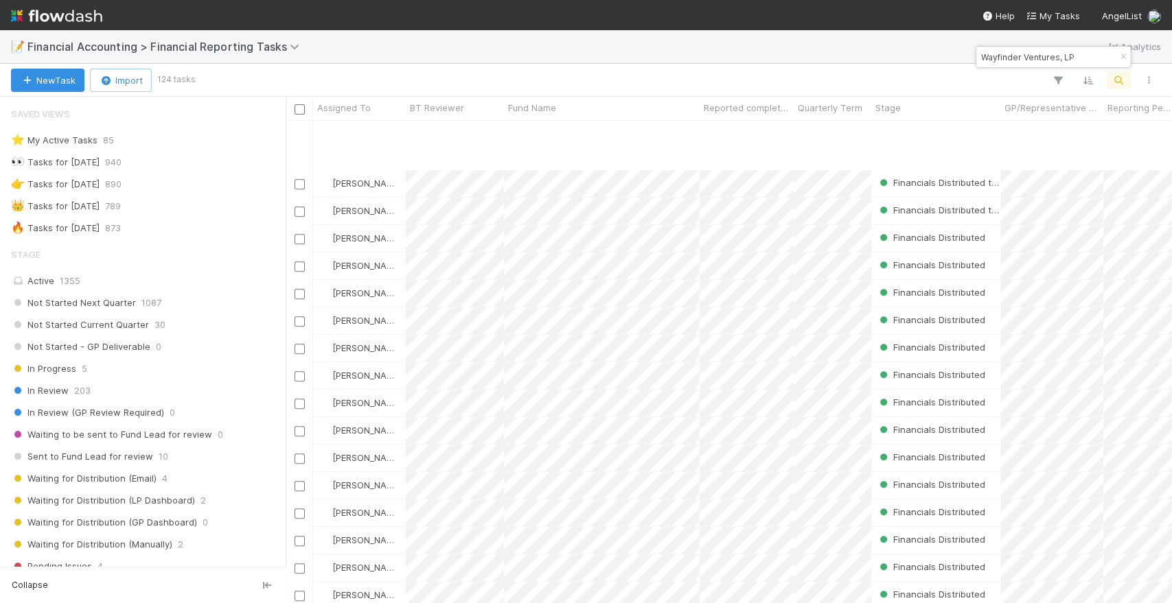
scroll to position [686, 0]
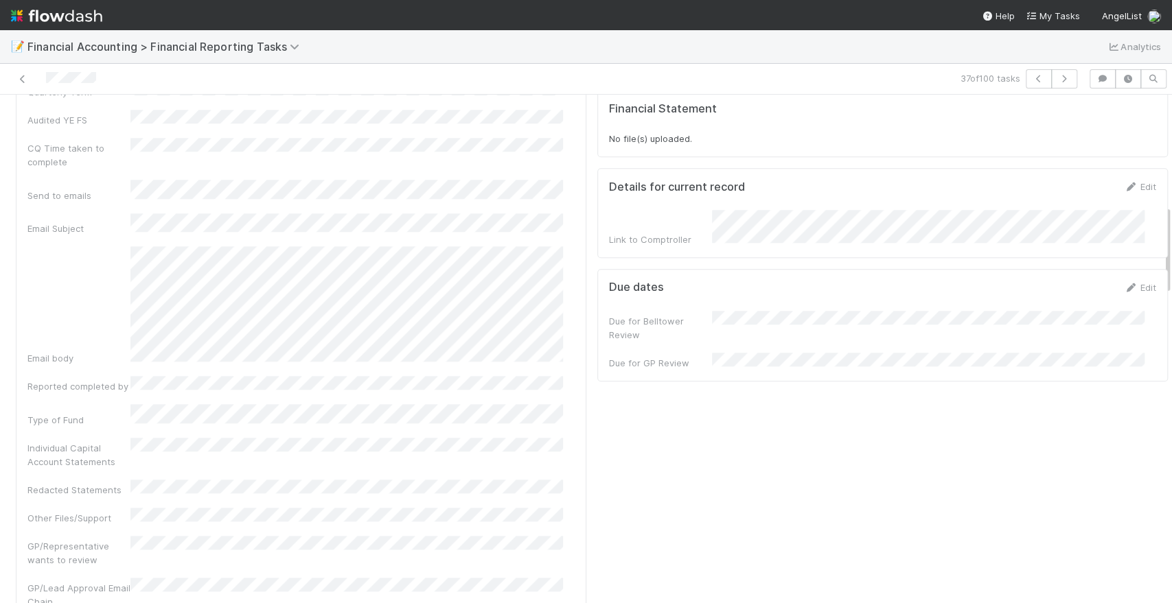
scroll to position [609, 0]
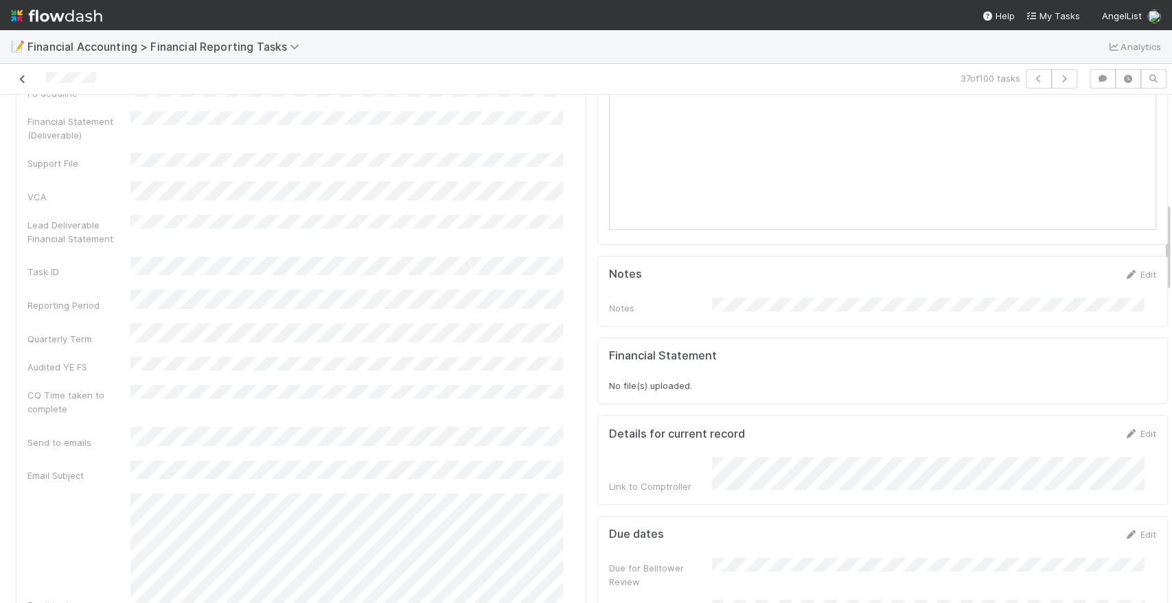
click at [23, 82] on icon at bounding box center [23, 79] width 14 height 9
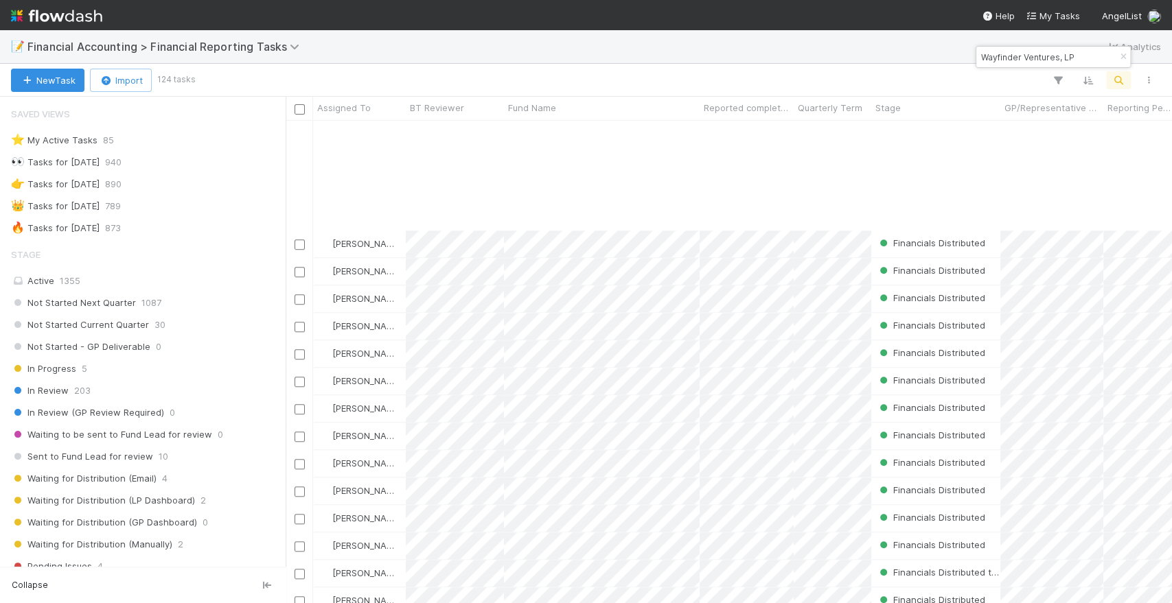
scroll to position [839, 0]
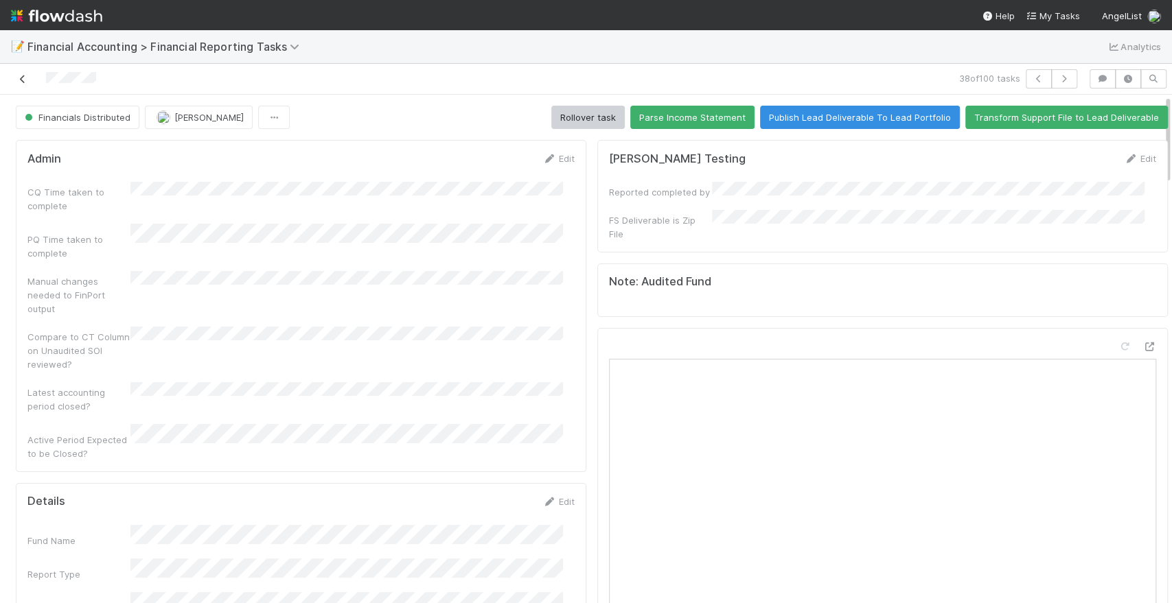
click at [22, 80] on icon at bounding box center [23, 79] width 14 height 9
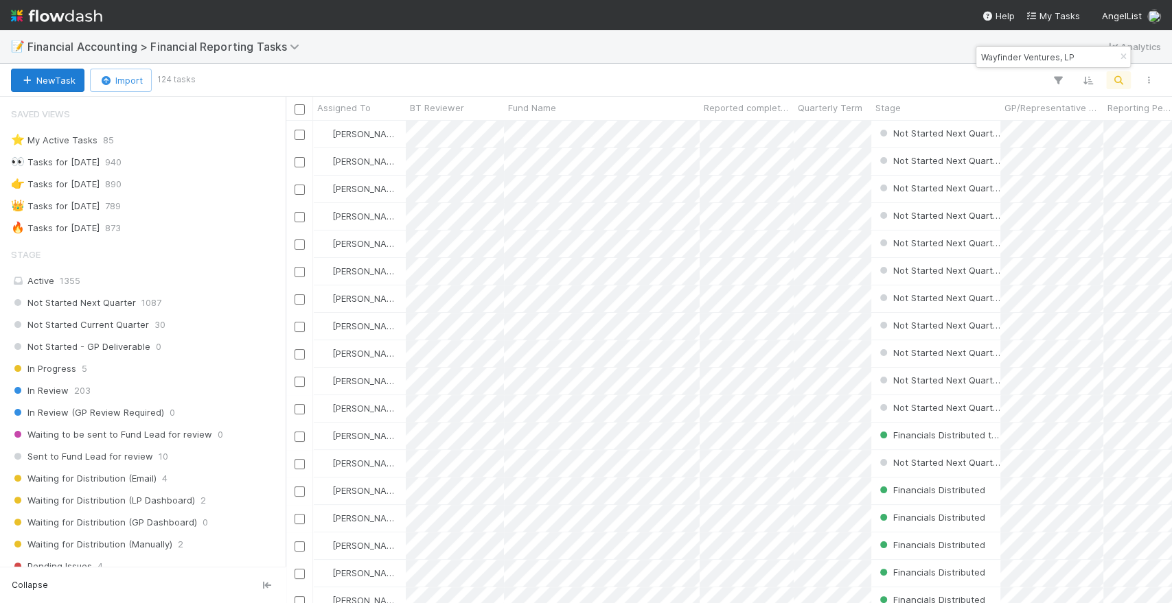
scroll to position [12, 12]
click at [1040, 50] on input "Wayfinder Ventures, LP" at bounding box center [1046, 57] width 137 height 16
click at [1040, 52] on input "Wayfinder Ventures, LP" at bounding box center [1046, 57] width 137 height 16
click at [1041, 54] on input "Wayfinder Ventures, LP" at bounding box center [1046, 57] width 137 height 16
drag, startPoint x: 1071, startPoint y: 59, endPoint x: 950, endPoint y: 64, distance: 120.9
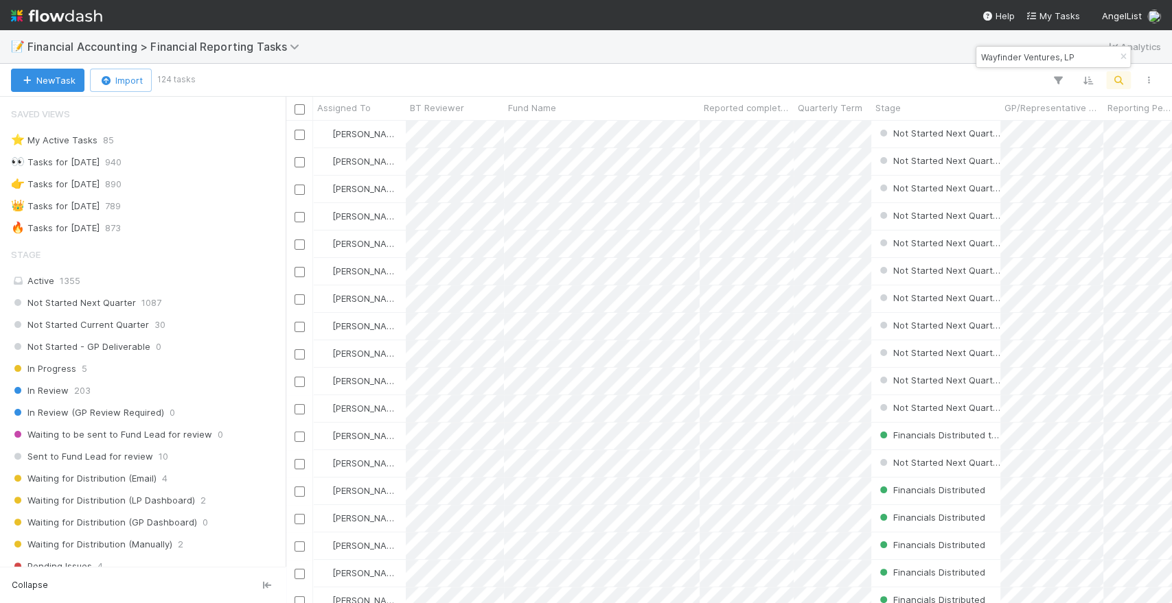
click at [950, 64] on body "📝 Financial Accounting > Financial Reporting Tasks Analytics New Task Import 12…" at bounding box center [586, 301] width 1172 height 603
click at [1093, 59] on input "Wayfinder Ventures, LP" at bounding box center [1046, 57] width 137 height 16
click at [1091, 59] on input "Wayfinder Ventures, LP" at bounding box center [1046, 57] width 137 height 16
drag, startPoint x: 1091, startPoint y: 59, endPoint x: 1091, endPoint y: 67, distance: 7.6
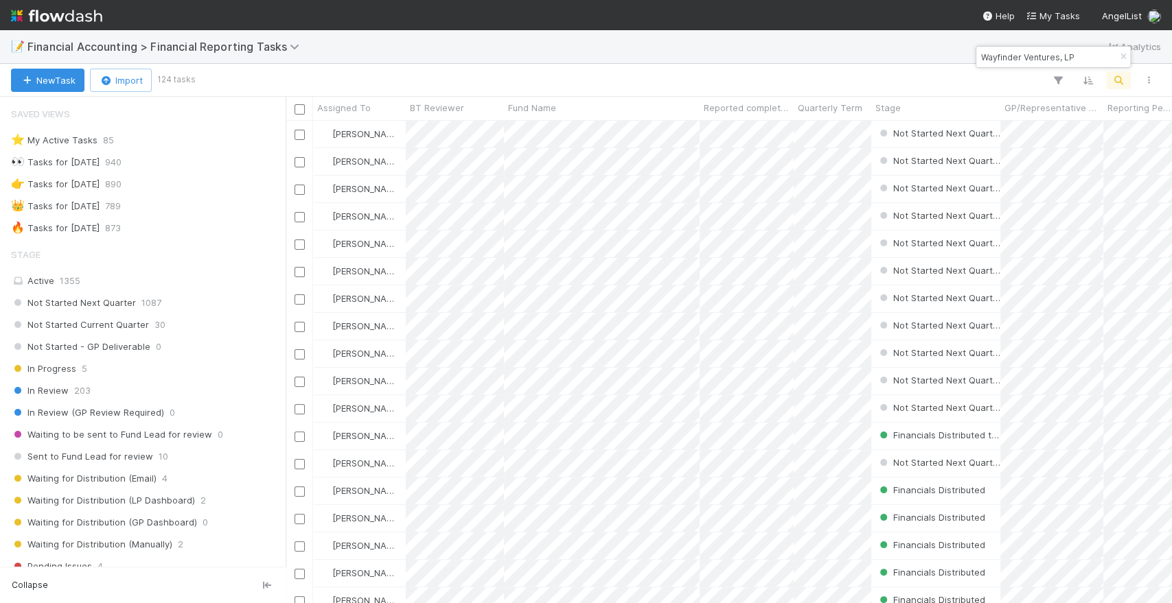
click at [1091, 67] on div "Wayfinder Ventures, LP" at bounding box center [1052, 57] width 155 height 22
click at [1088, 61] on input "Wayfinder Ventures, LP" at bounding box center [1046, 57] width 137 height 16
click at [1088, 60] on input "Wayfinder Ventures, LP" at bounding box center [1046, 57] width 137 height 16
click at [1087, 60] on input "Wayfinder Ventures, LP" at bounding box center [1046, 57] width 137 height 16
paste input "The Fund Collective I, a series of The Fund Seri"
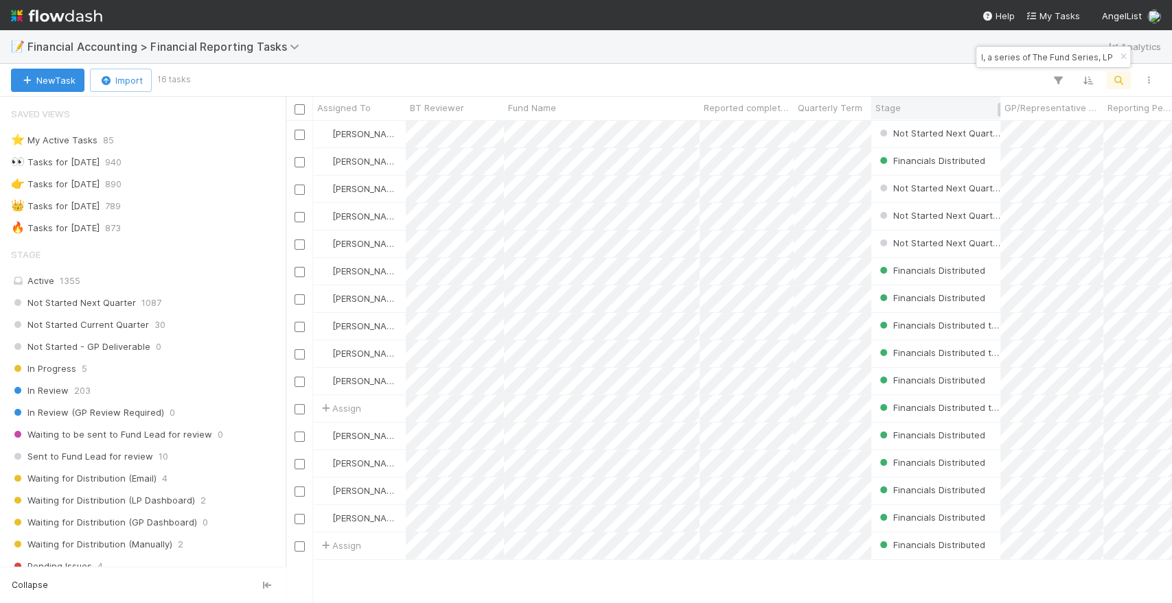
scroll to position [471, 874]
type input "The Fund Collective I, a series of The Fund Series, LP"
click at [688, 78] on div at bounding box center [675, 80] width 975 height 18
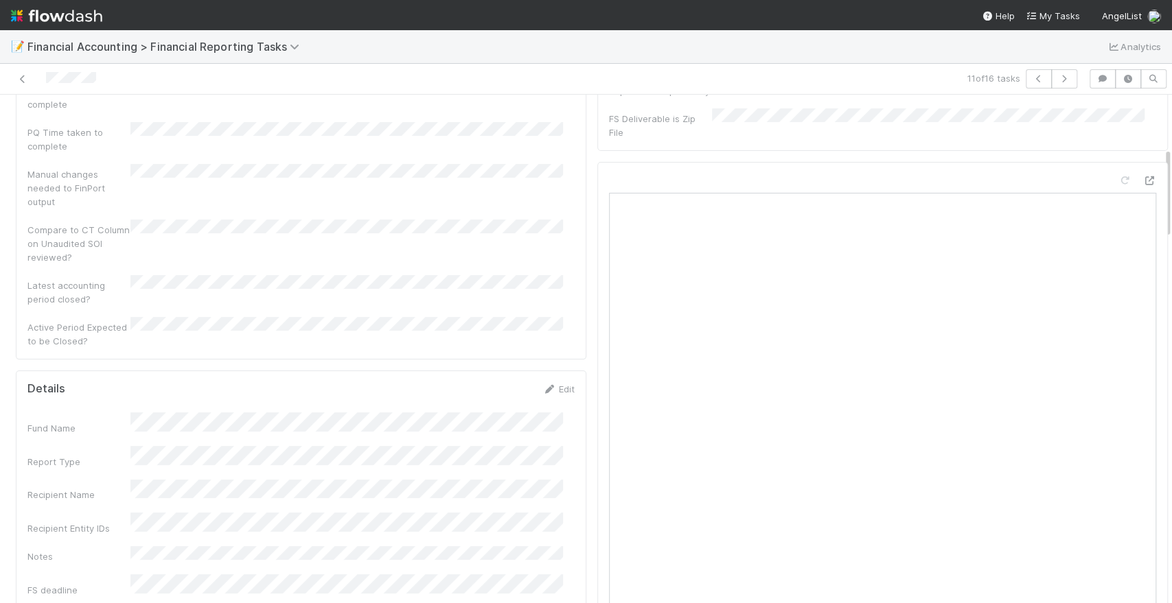
scroll to position [305, 0]
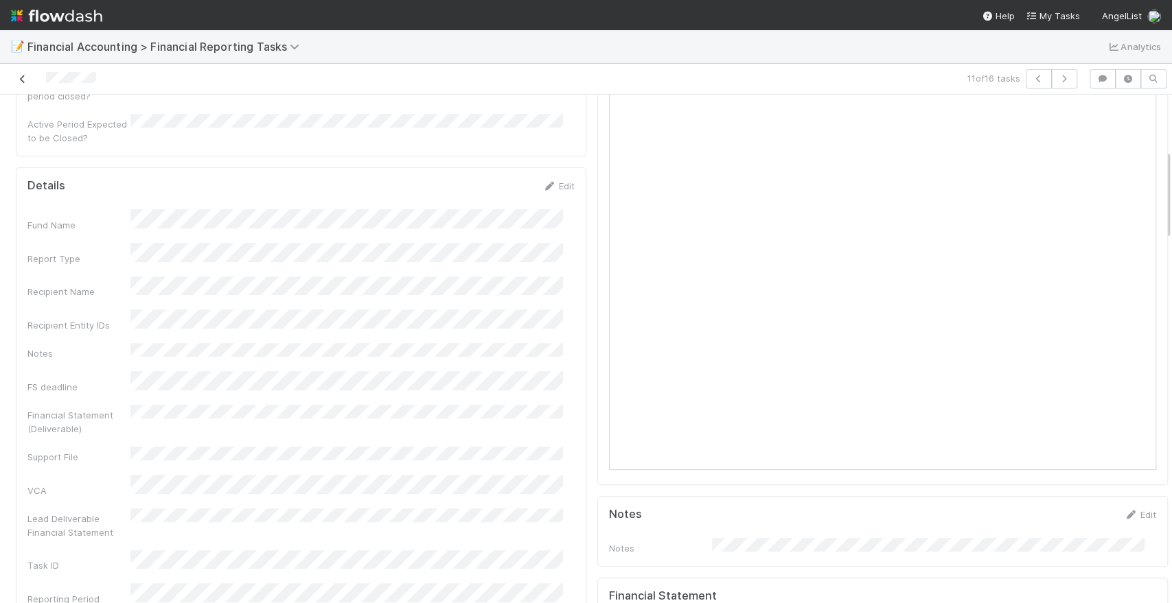
click at [19, 72] on link at bounding box center [23, 79] width 14 height 14
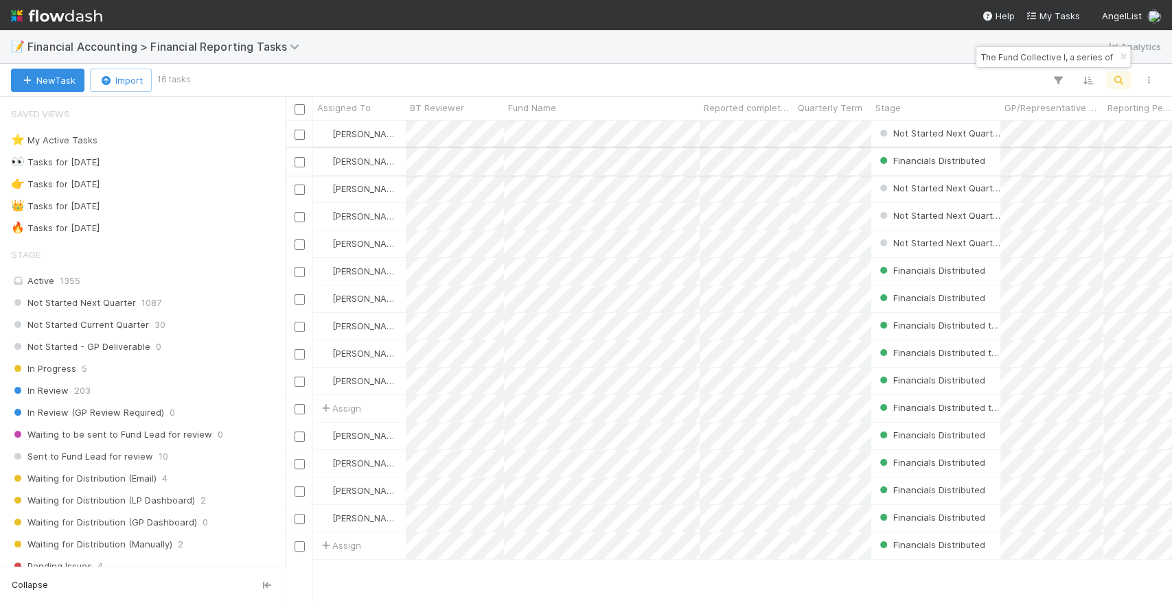
scroll to position [471, 874]
click at [1020, 60] on input "The Fund Collective I, a series of The Fund Series, LP" at bounding box center [1046, 57] width 137 height 16
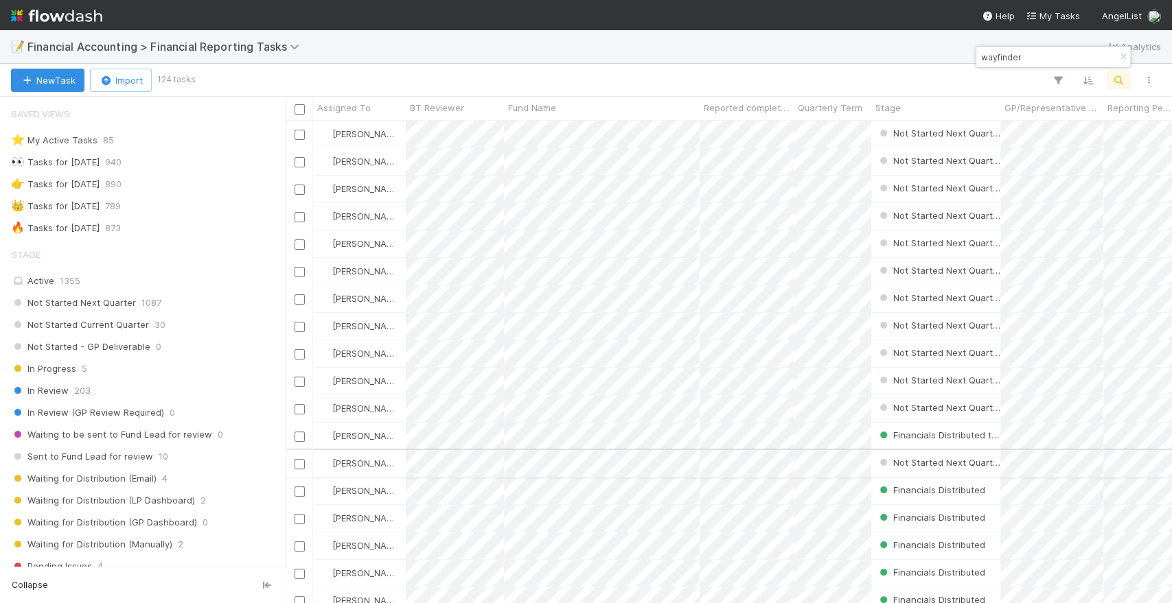
type input "wayfinder"
click at [397, 69] on div "New Task Import 124 tasks" at bounding box center [586, 80] width 1172 height 33
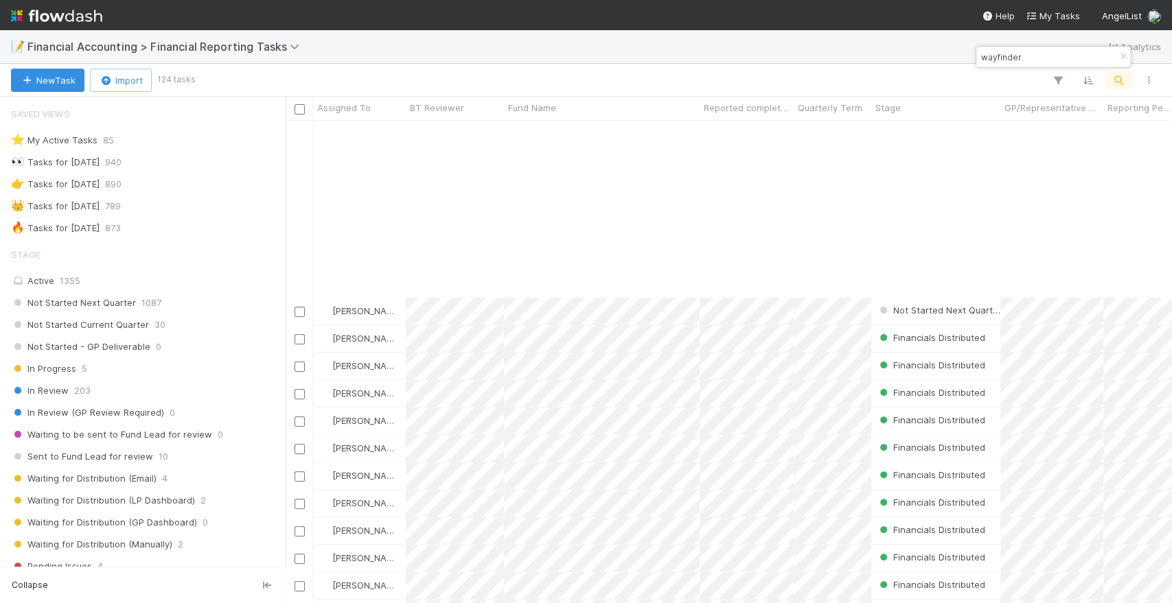
scroll to position [381, 0]
